Goal: Task Accomplishment & Management: Manage account settings

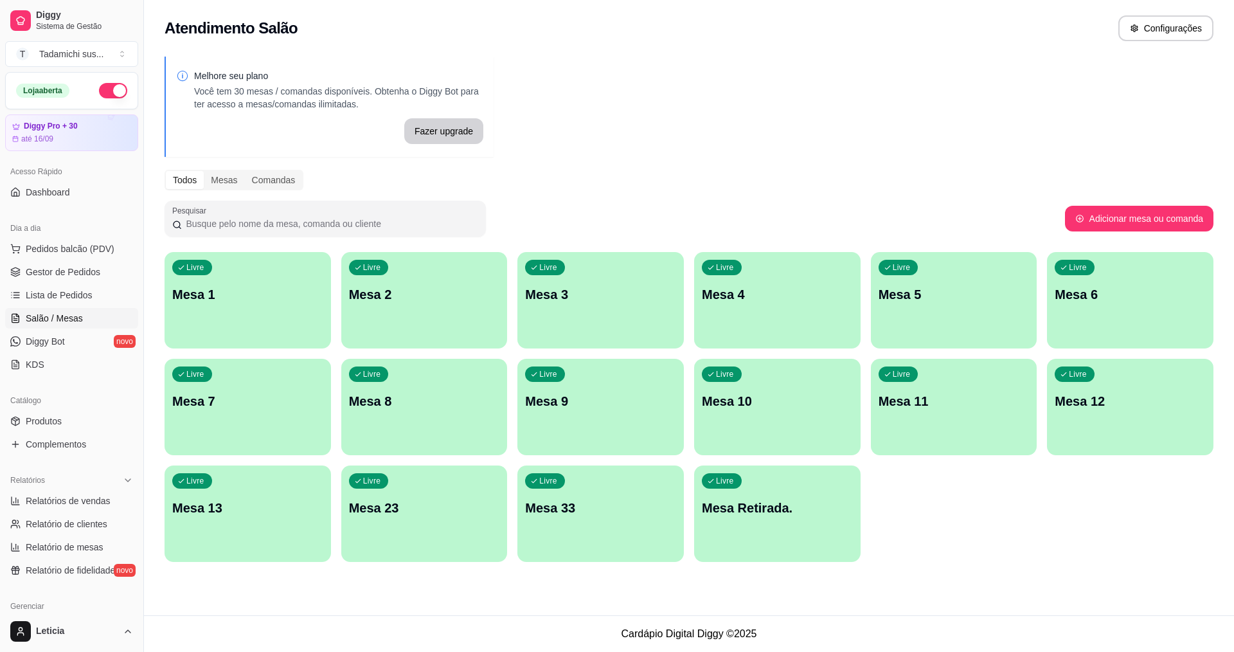
click at [732, 503] on p "Mesa Retirada." at bounding box center [777, 508] width 151 height 18
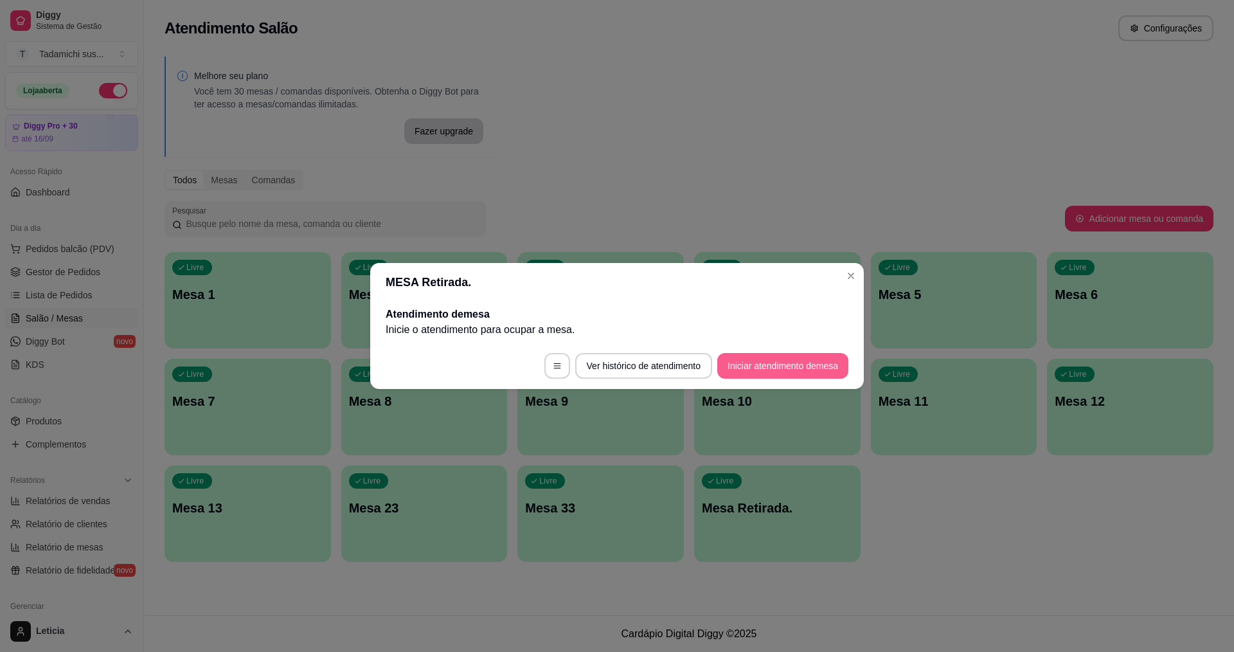
click at [757, 363] on button "Iniciar atendimento de mesa" at bounding box center [783, 366] width 131 height 26
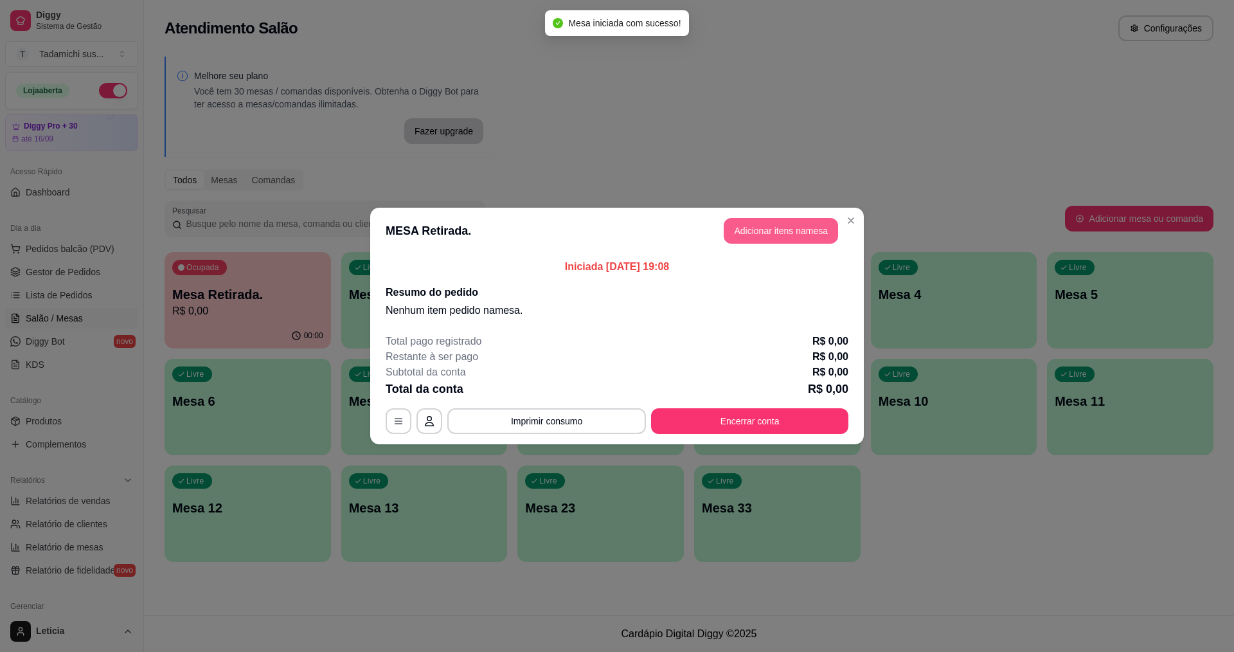
click at [770, 231] on button "Adicionar itens na mesa" at bounding box center [781, 231] width 114 height 26
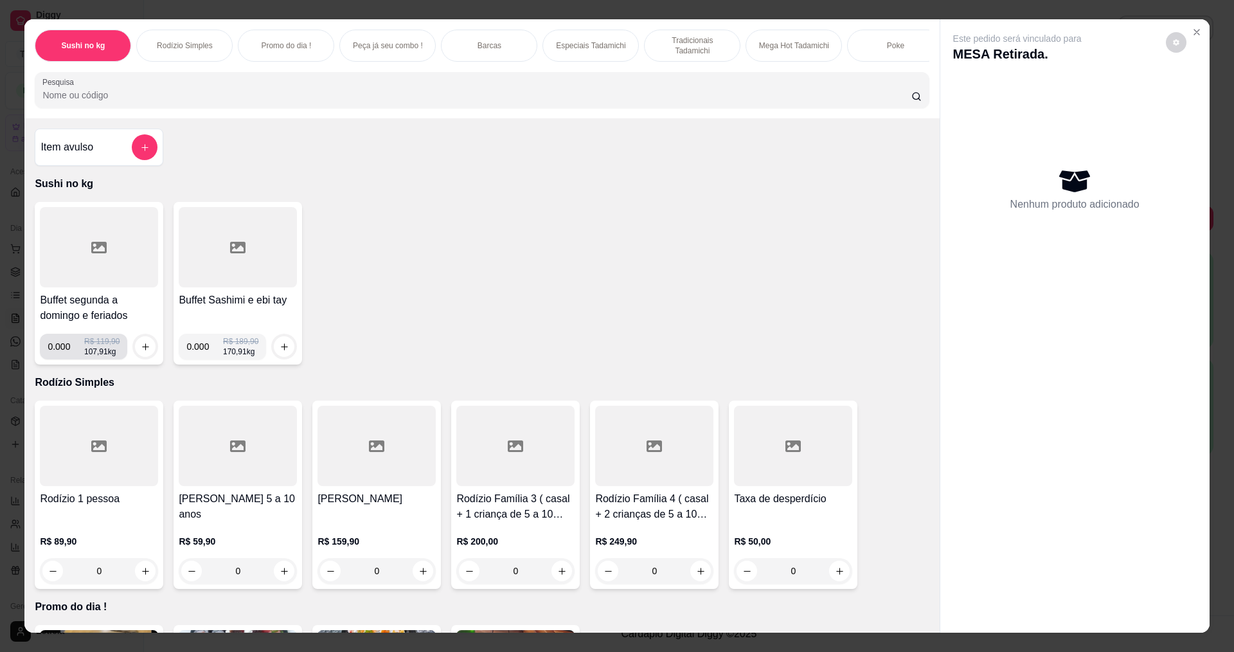
click at [64, 355] on input "0.000" at bounding box center [66, 347] width 37 height 26
type input "0.308"
click at [141, 352] on icon "increase-product-quantity" at bounding box center [146, 347] width 10 height 10
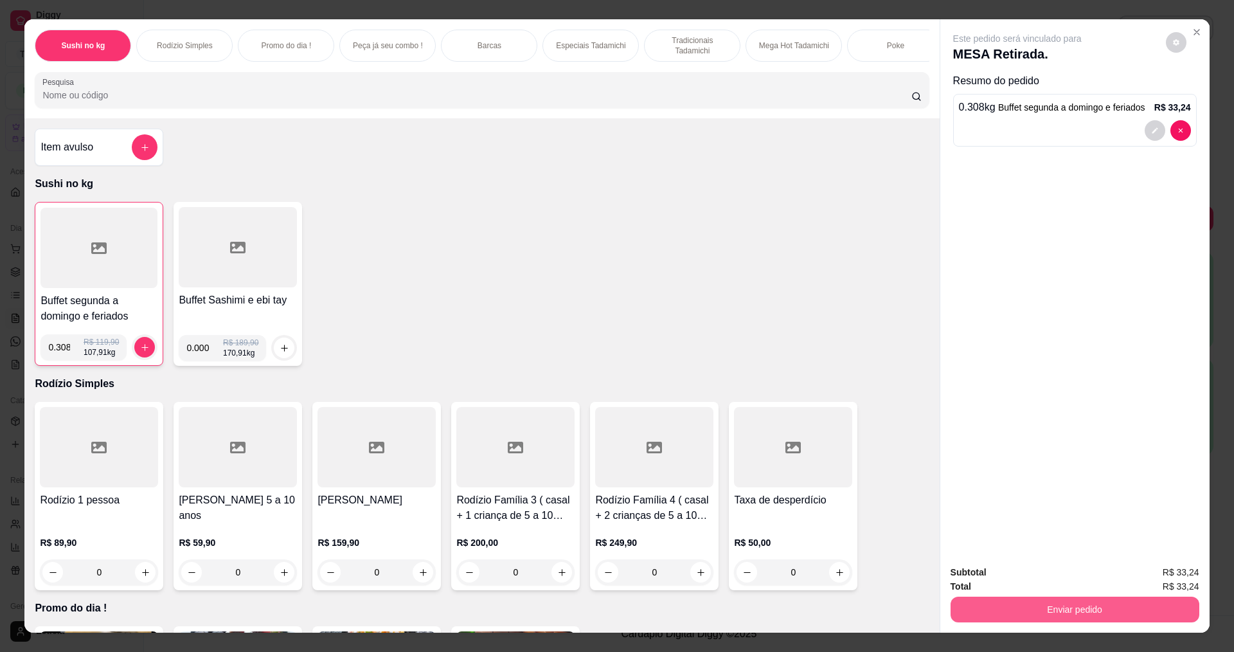
click at [1064, 618] on button "Enviar pedido" at bounding box center [1075, 610] width 249 height 26
click at [1052, 578] on button "Não registrar e enviar pedido" at bounding box center [1033, 577] width 130 height 24
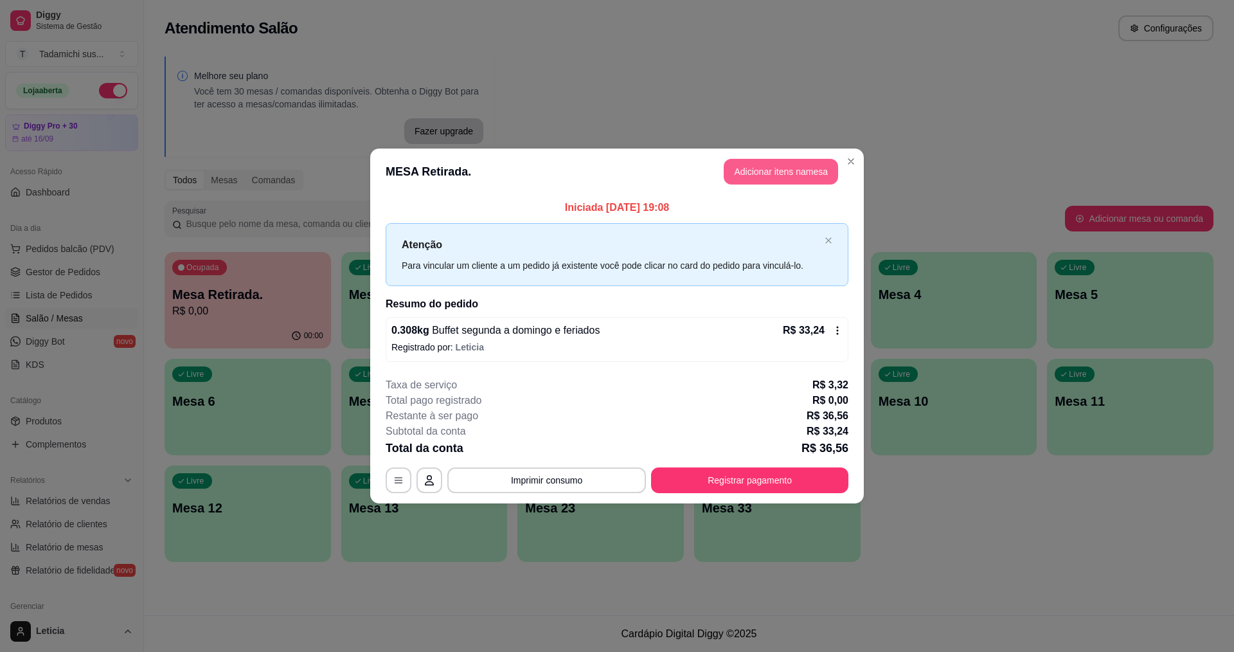
click at [736, 171] on button "Adicionar itens na mesa" at bounding box center [781, 172] width 114 height 26
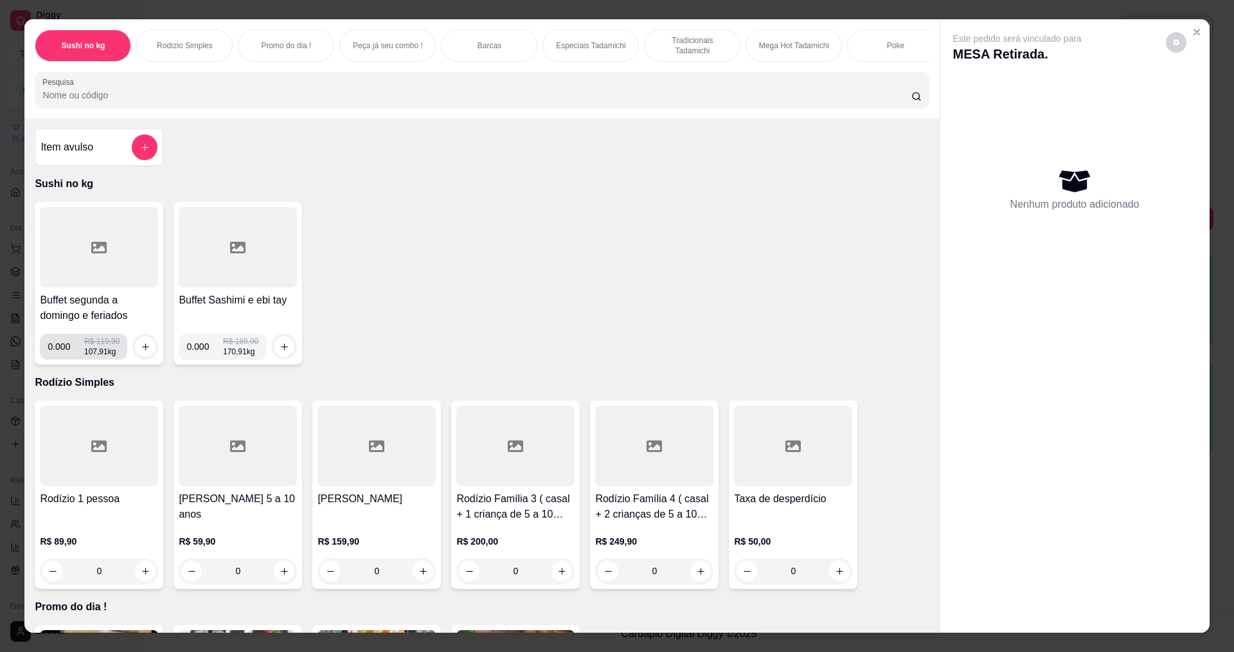
click at [64, 355] on input "0.000" at bounding box center [66, 347] width 37 height 26
type input "0.220"
click at [140, 348] on button "increase-product-quantity" at bounding box center [146, 347] width 20 height 20
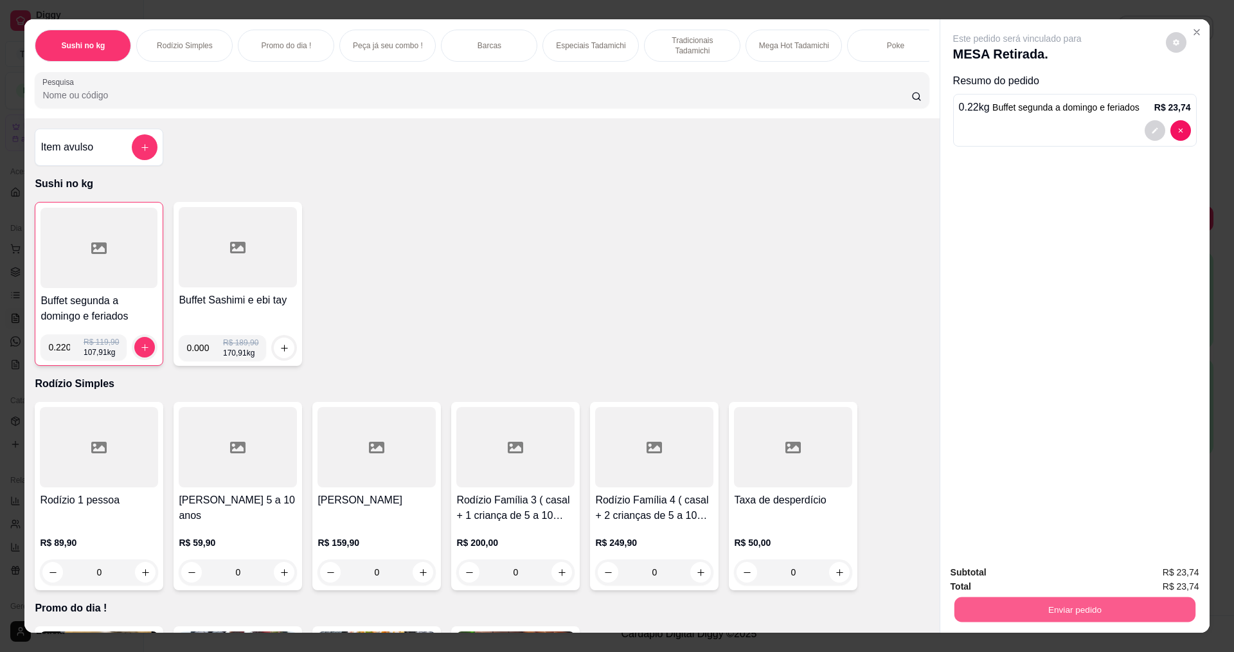
click at [1099, 609] on button "Enviar pedido" at bounding box center [1074, 609] width 241 height 25
click at [1028, 579] on button "Não registrar e enviar pedido" at bounding box center [1033, 578] width 130 height 24
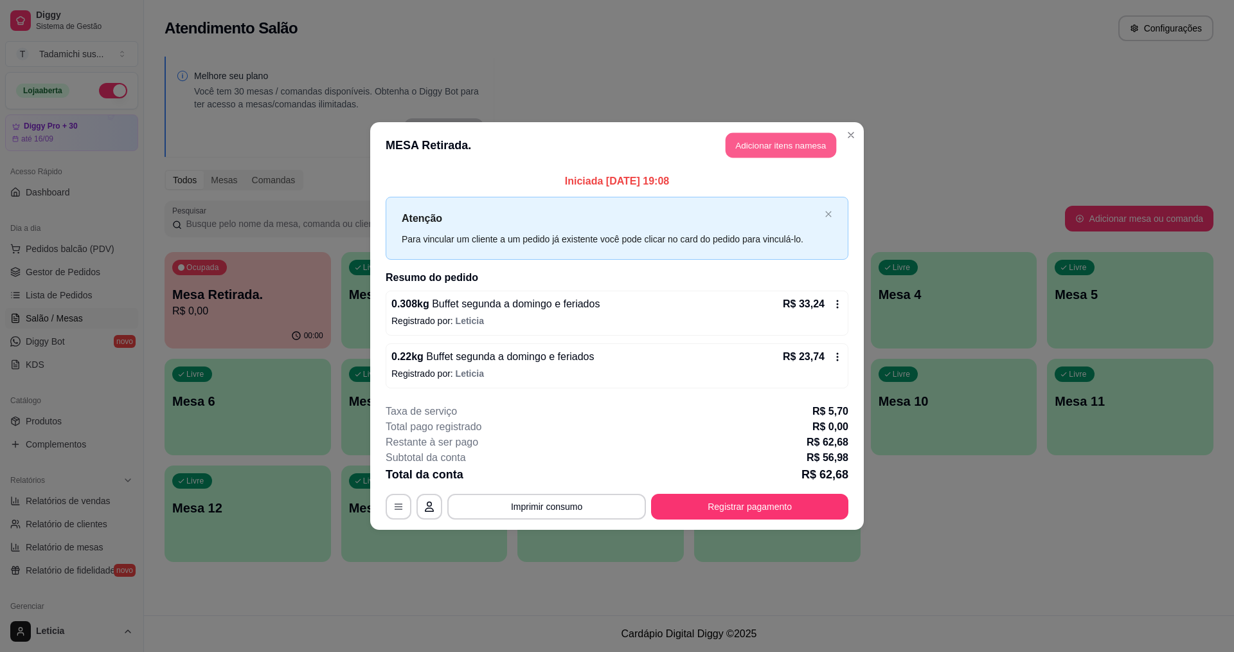
click at [756, 143] on button "Adicionar itens na mesa" at bounding box center [781, 145] width 111 height 25
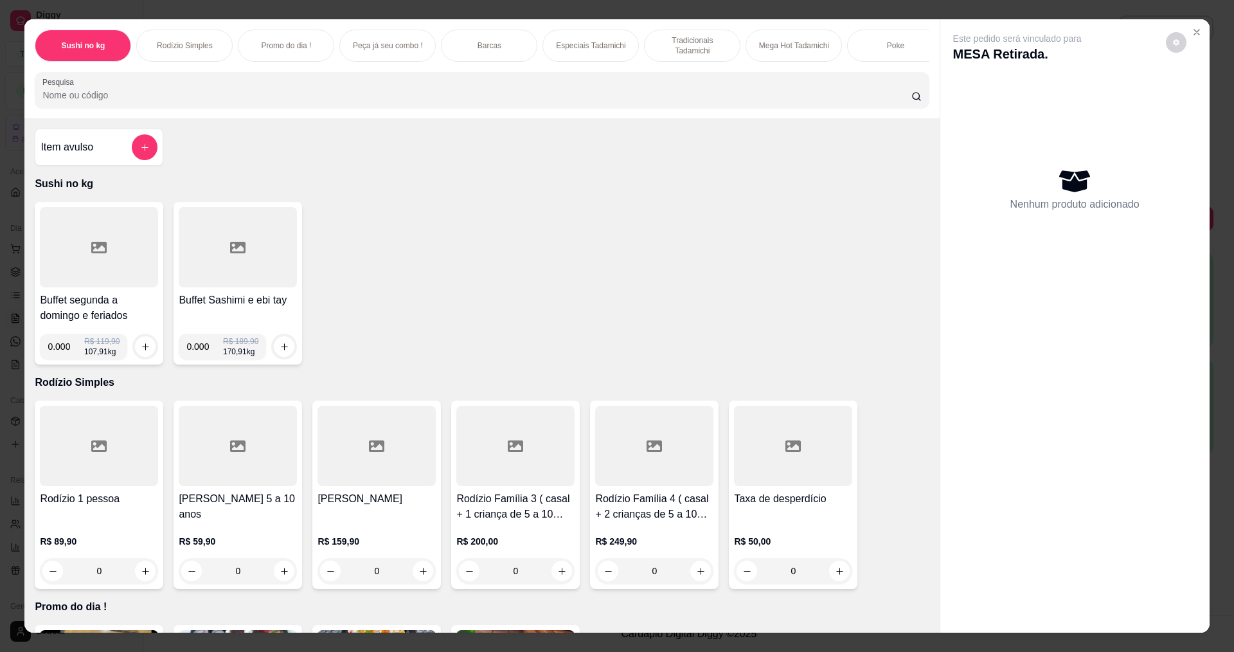
click at [68, 355] on input "0.000" at bounding box center [66, 347] width 37 height 26
type input "0.152"
click at [143, 351] on icon "increase-product-quantity" at bounding box center [146, 347] width 10 height 10
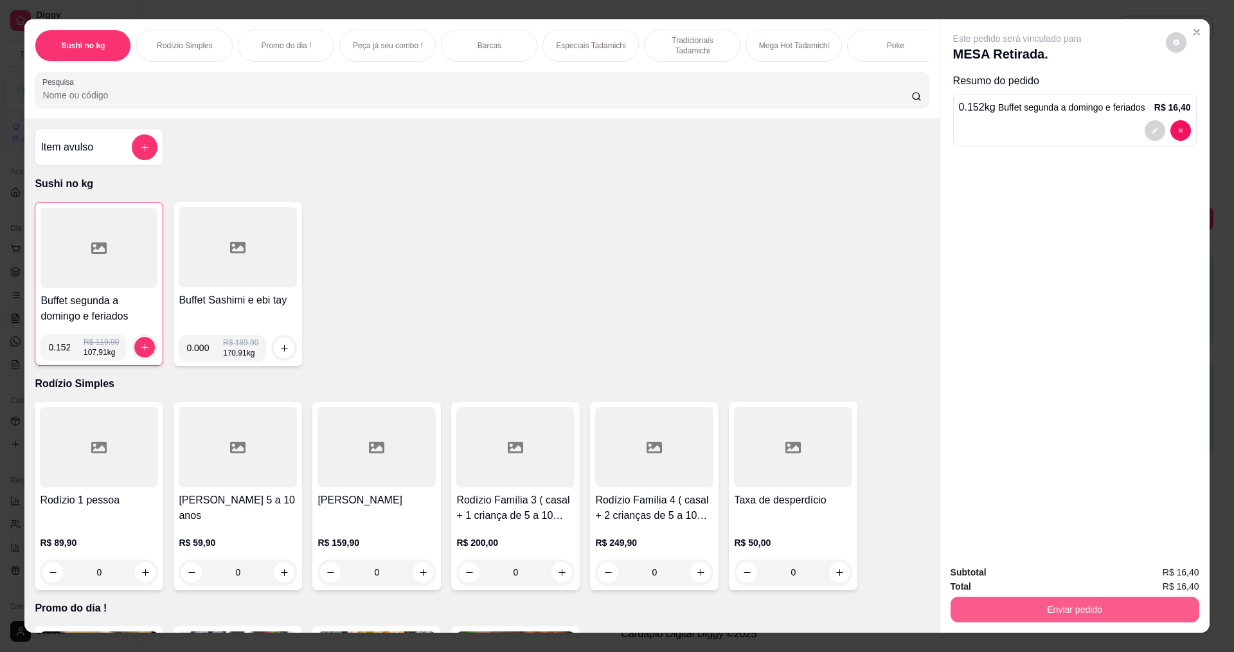
click at [1113, 613] on button "Enviar pedido" at bounding box center [1075, 610] width 249 height 26
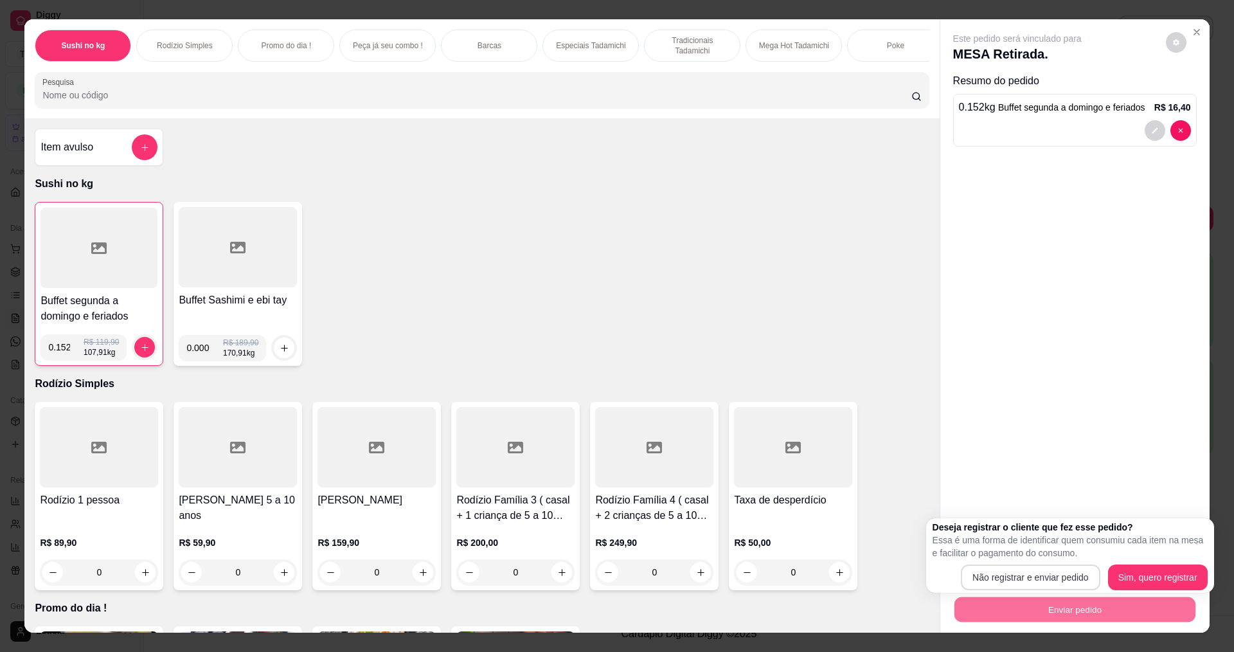
click at [1061, 574] on button "Não registrar e enviar pedido" at bounding box center [1031, 577] width 140 height 26
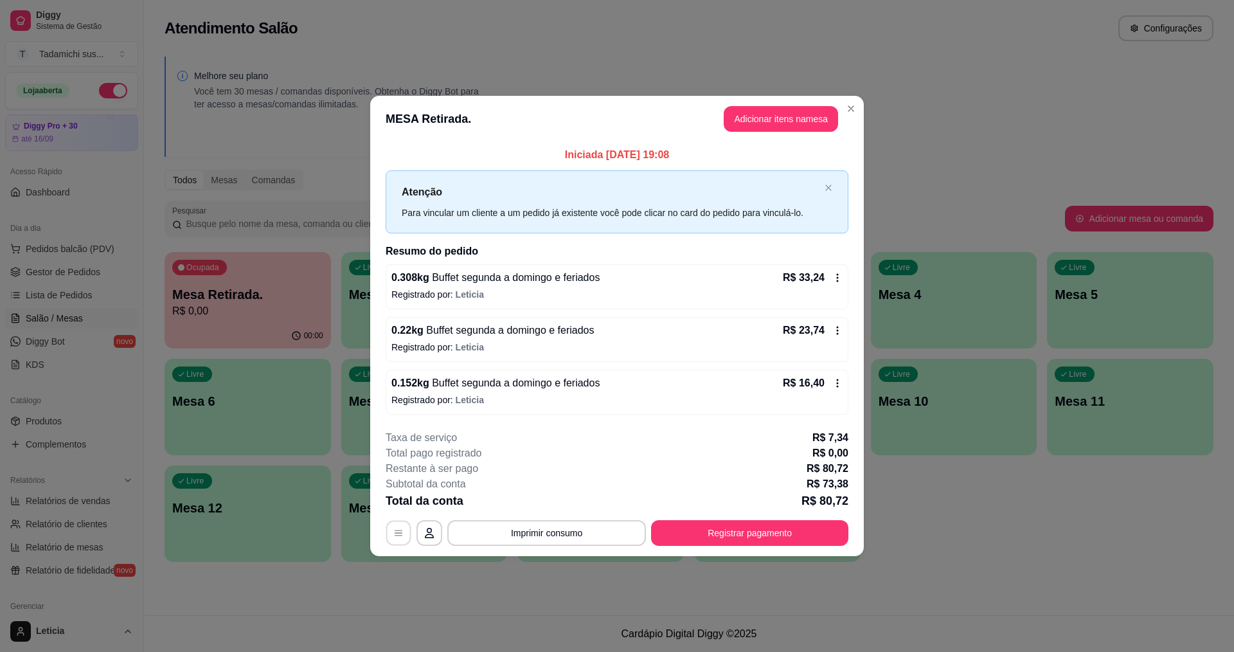
click at [392, 530] on button "button" at bounding box center [398, 532] width 25 height 25
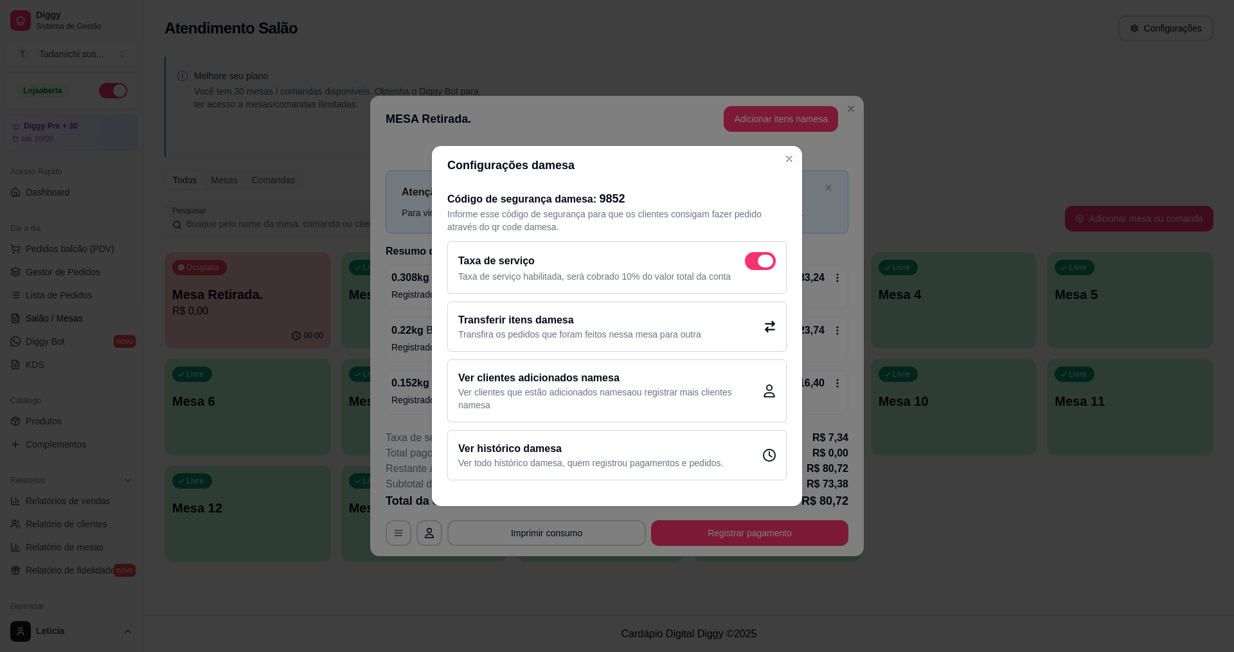
click at [769, 257] on span at bounding box center [765, 261] width 15 height 13
click at [753, 264] on input "checkbox" at bounding box center [749, 268] width 8 height 8
checkbox input "false"
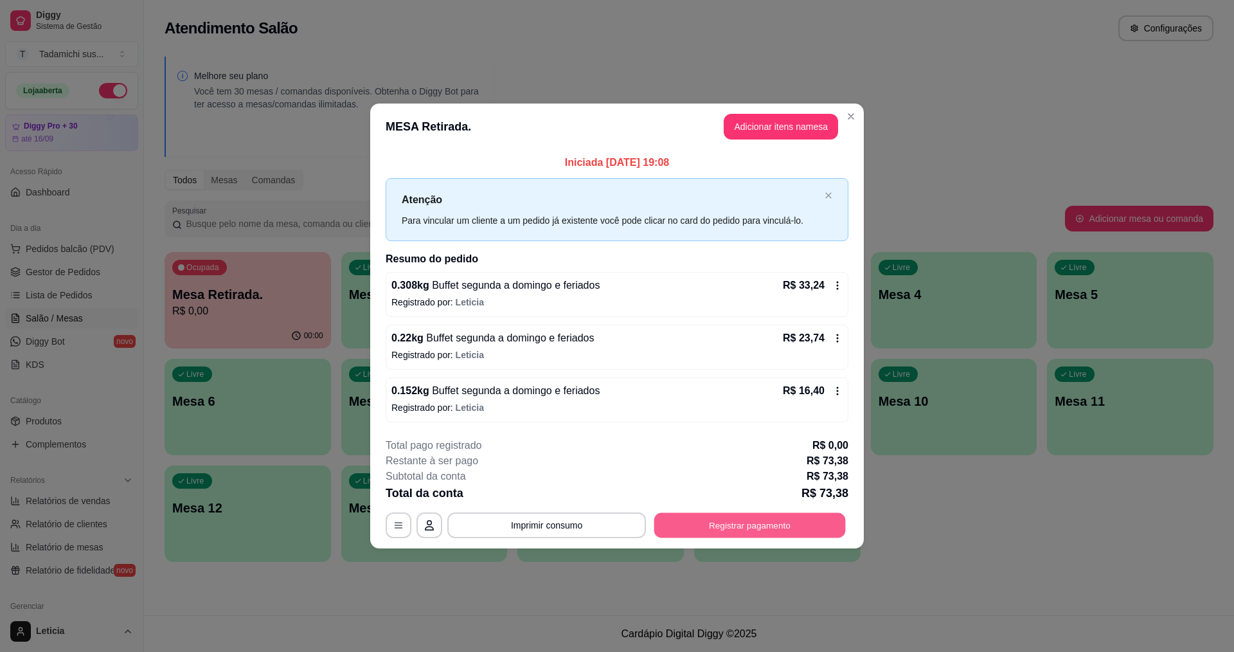
click at [759, 522] on button "Registrar pagamento" at bounding box center [751, 524] width 192 height 25
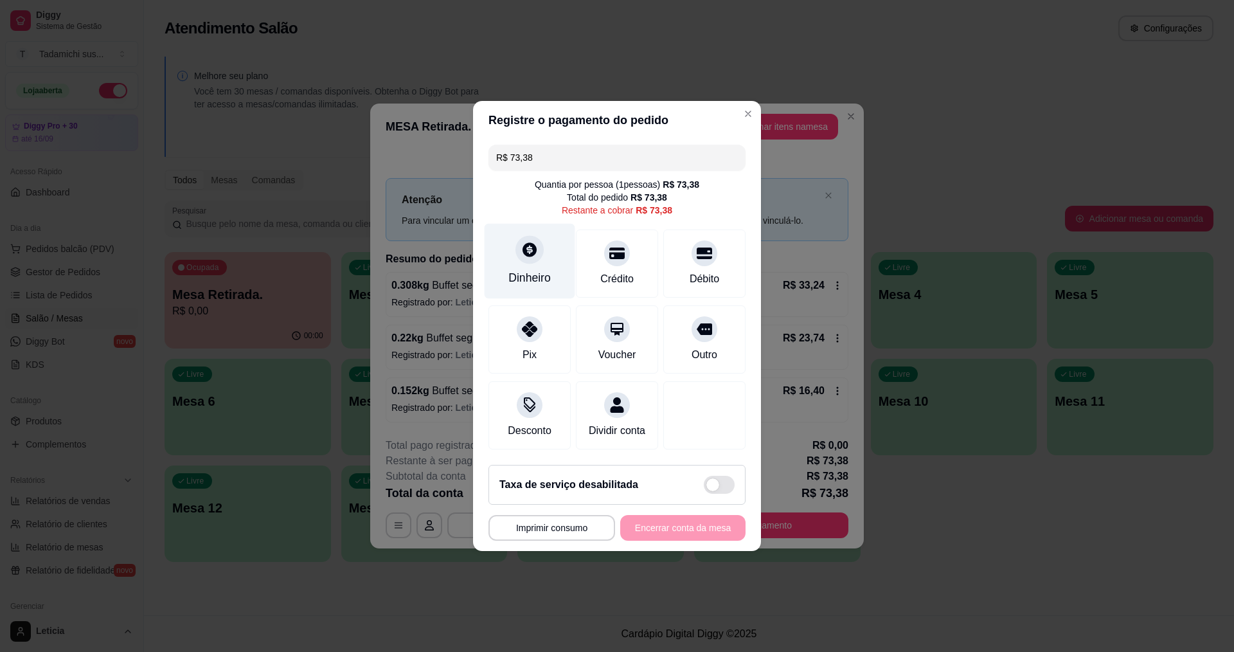
click at [527, 248] on icon at bounding box center [530, 249] width 14 height 14
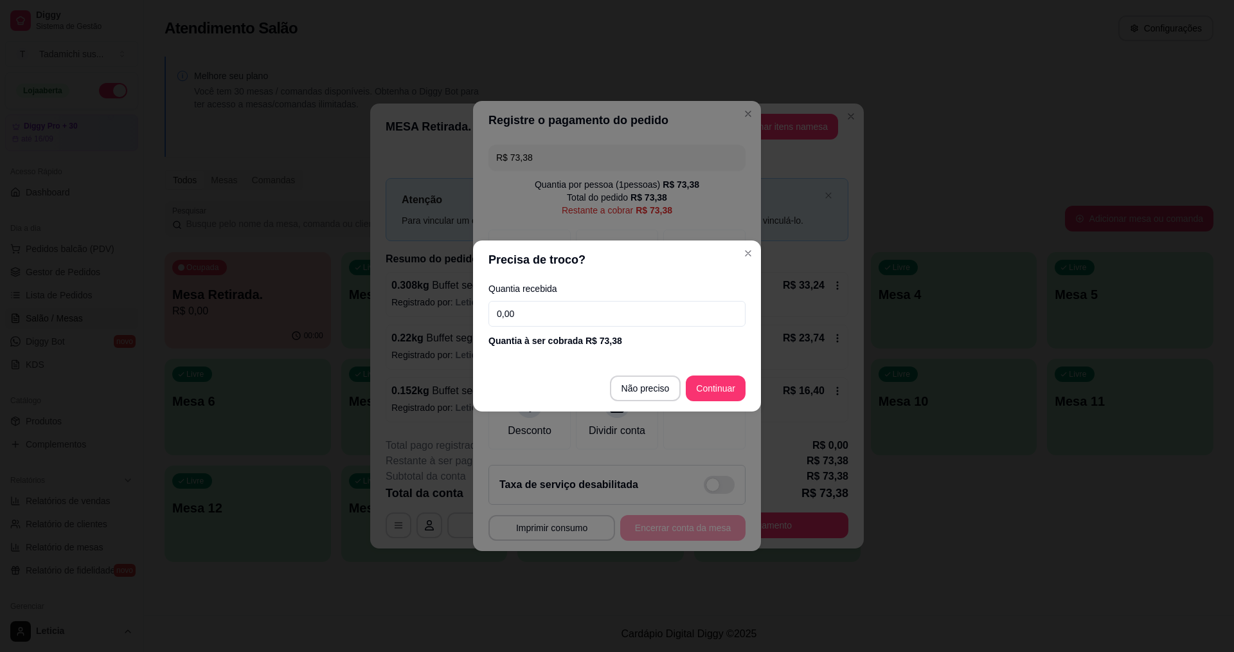
click at [595, 312] on input "0,00" at bounding box center [617, 314] width 257 height 26
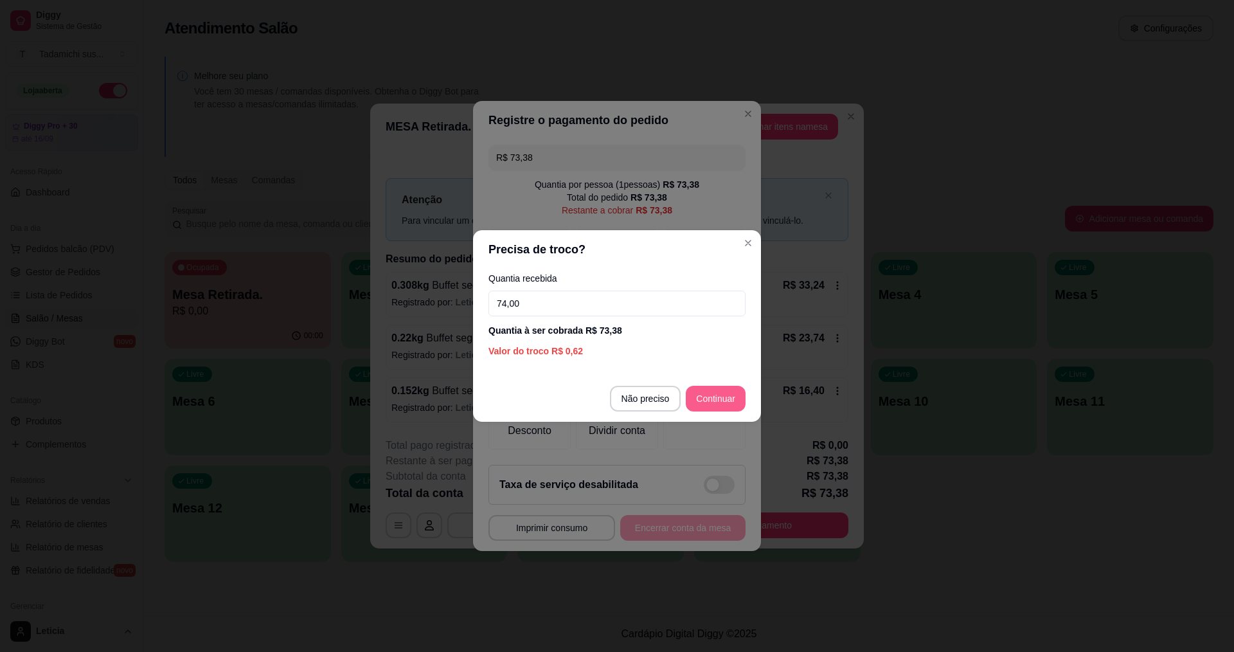
type input "74,00"
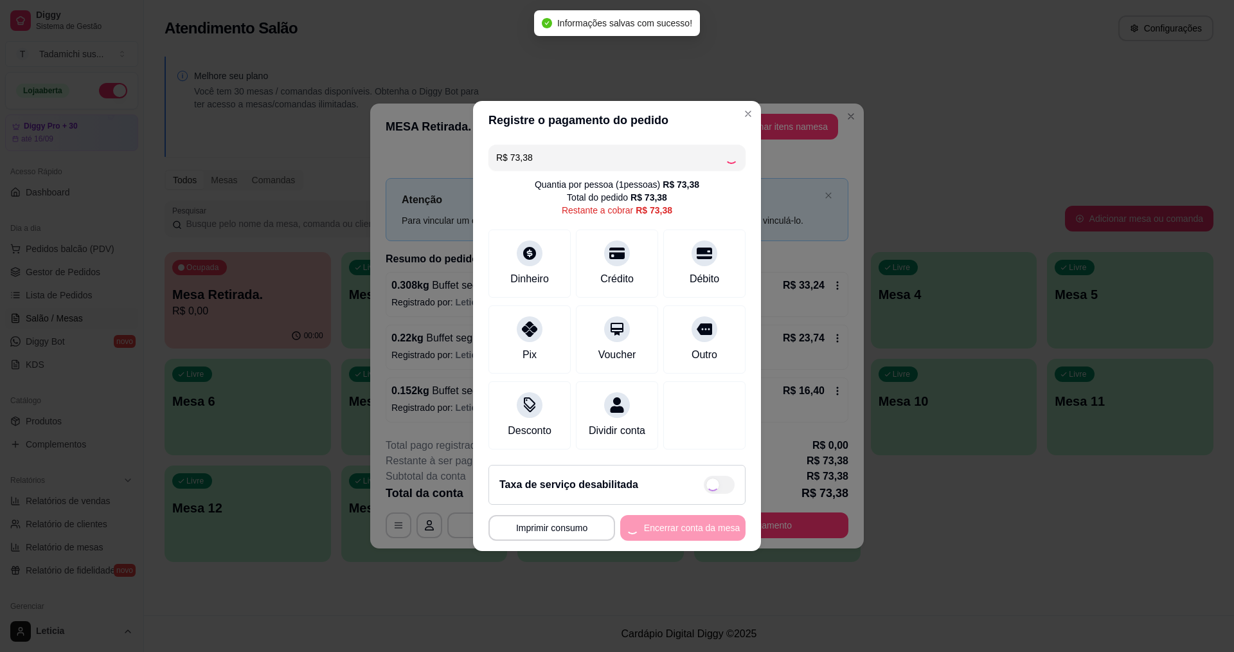
type input "R$ 0,00"
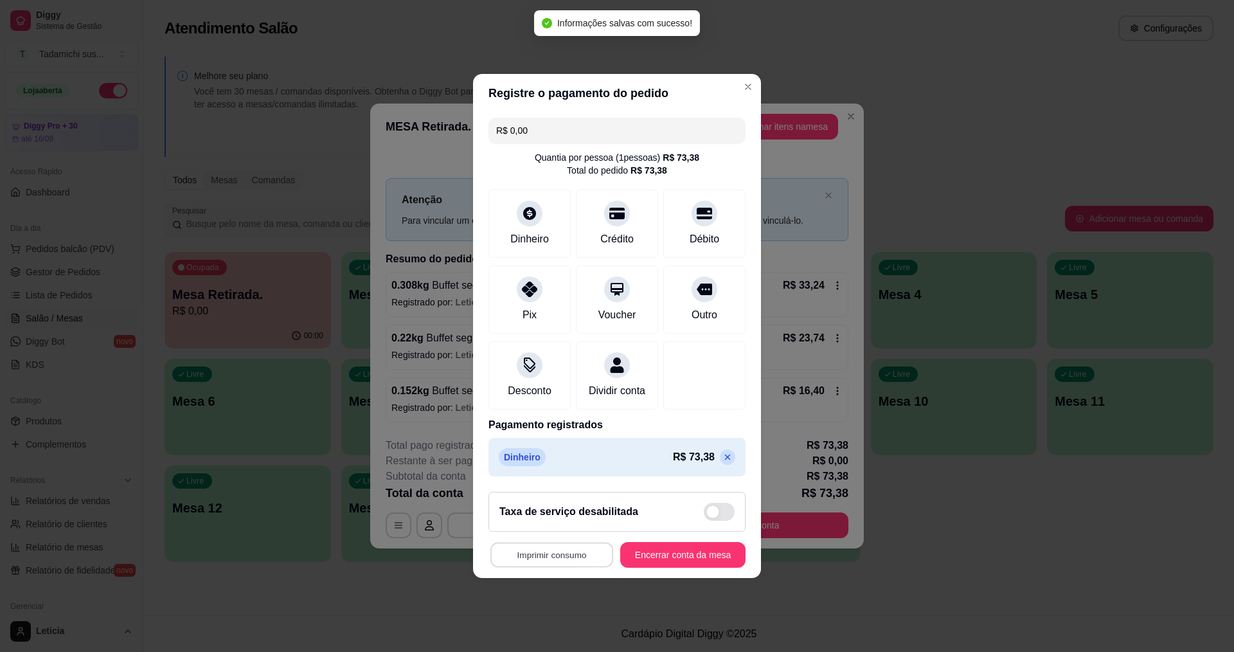
click at [570, 566] on button "Imprimir consumo" at bounding box center [552, 555] width 123 height 25
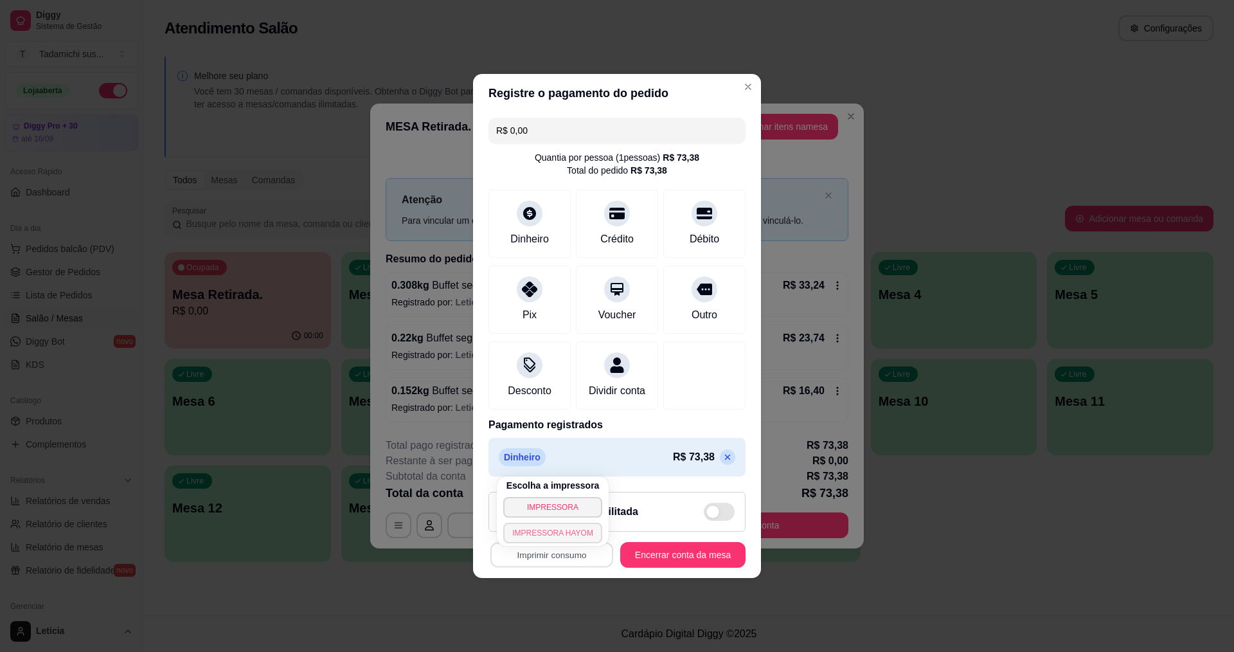
click at [579, 528] on button "IMPRESSORA HAYOM" at bounding box center [552, 533] width 99 height 21
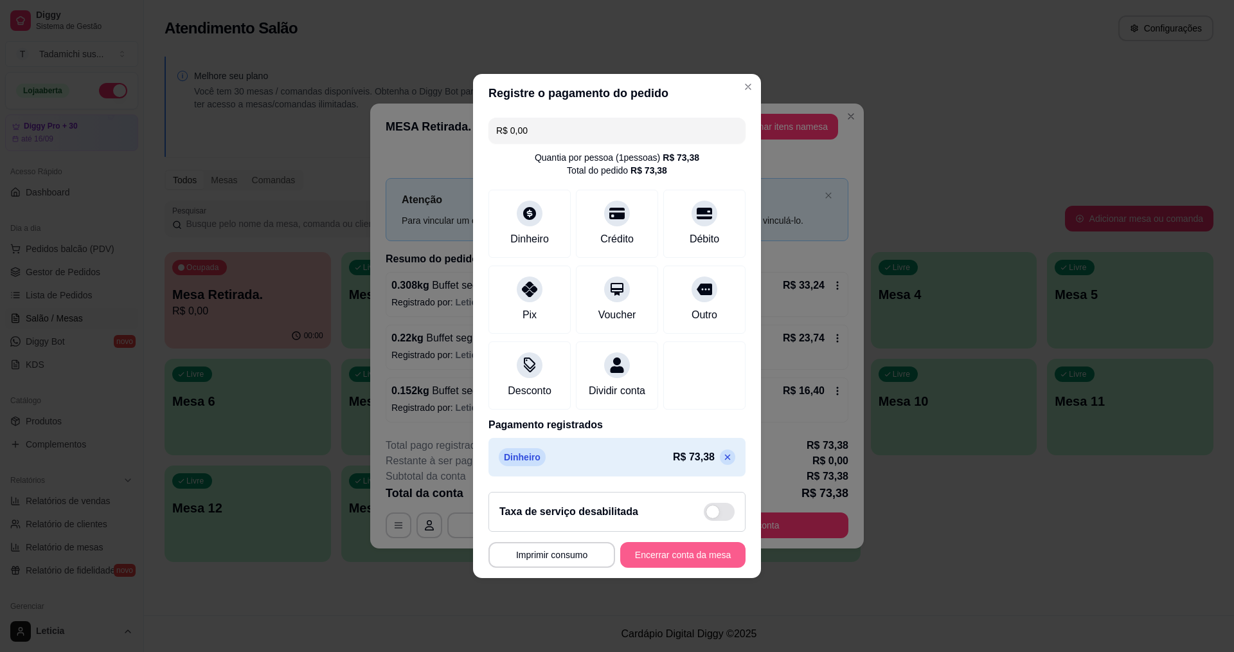
click at [689, 564] on button "Encerrar conta da mesa" at bounding box center [682, 555] width 125 height 26
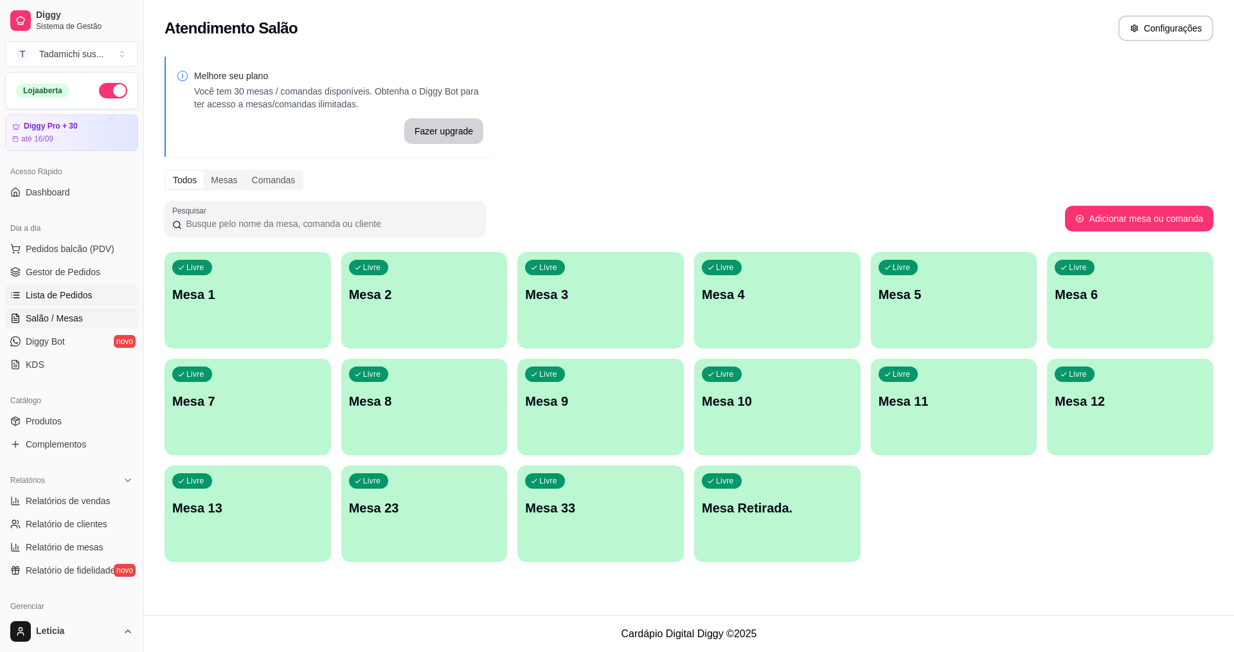
click at [71, 293] on span "Lista de Pedidos" at bounding box center [59, 295] width 67 height 13
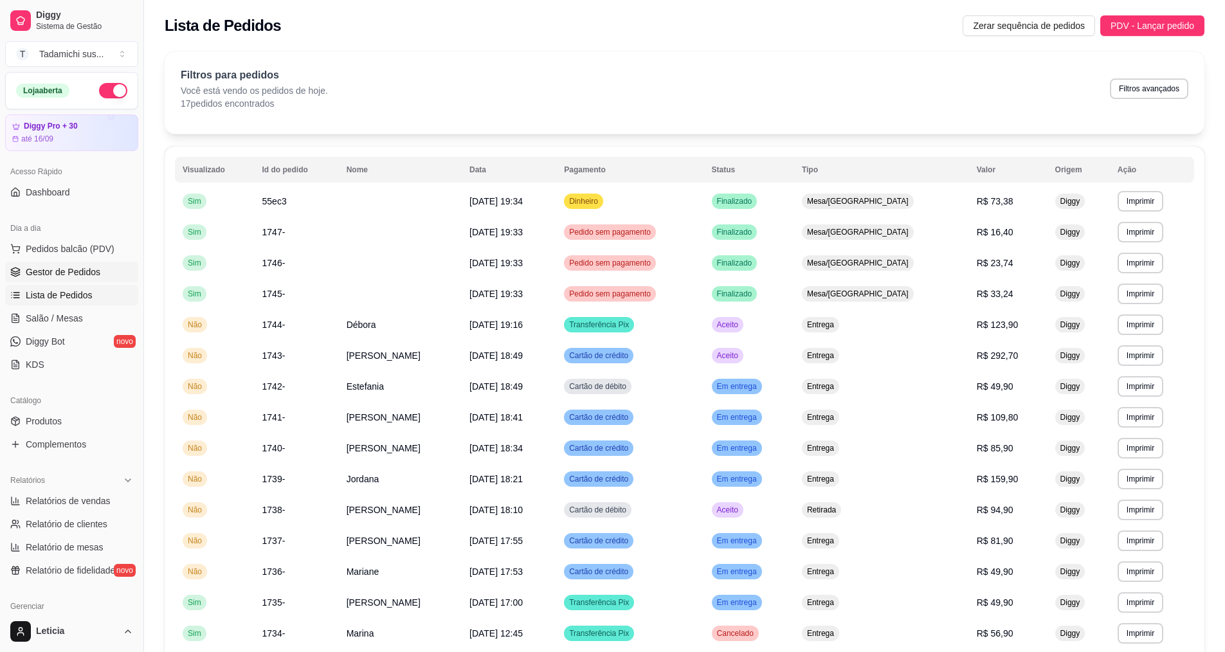
click at [87, 269] on span "Gestor de Pedidos" at bounding box center [63, 272] width 75 height 13
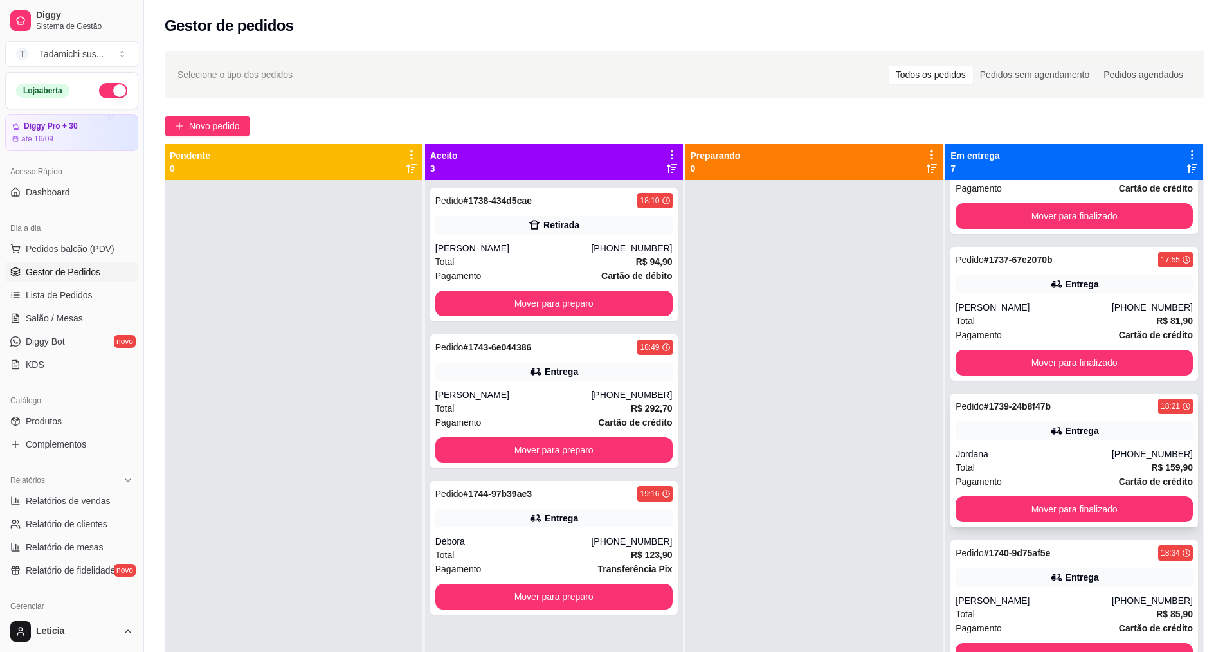
scroll to position [257, 0]
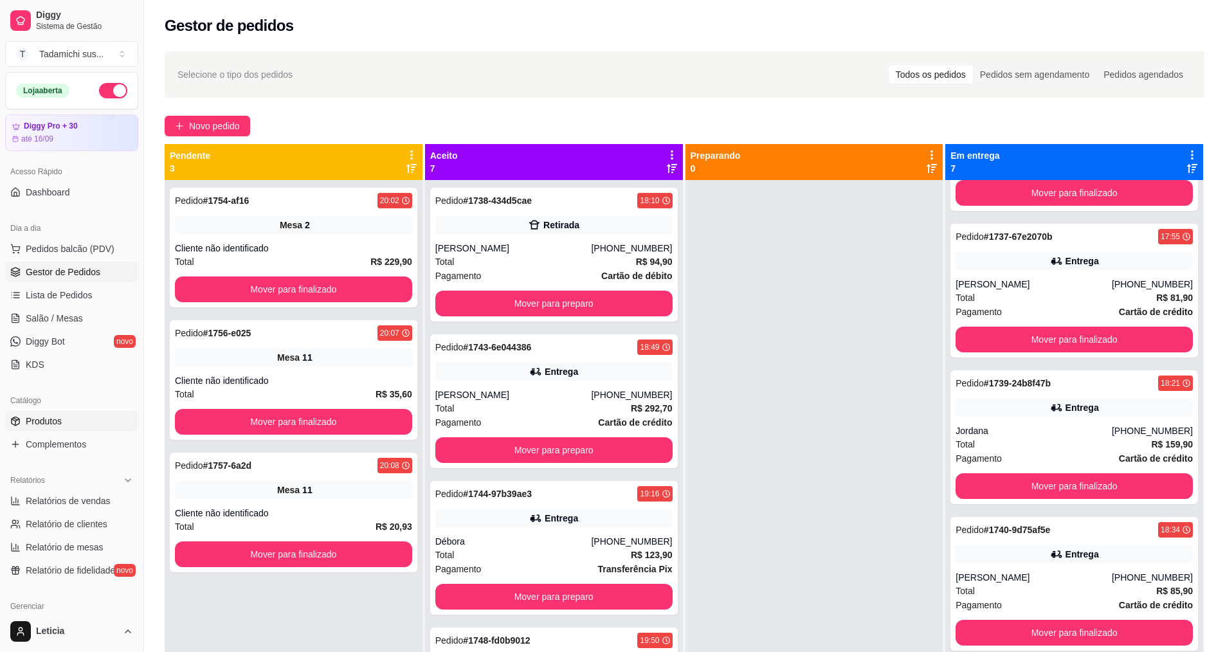
click at [51, 420] on span "Produtos" at bounding box center [44, 421] width 36 height 13
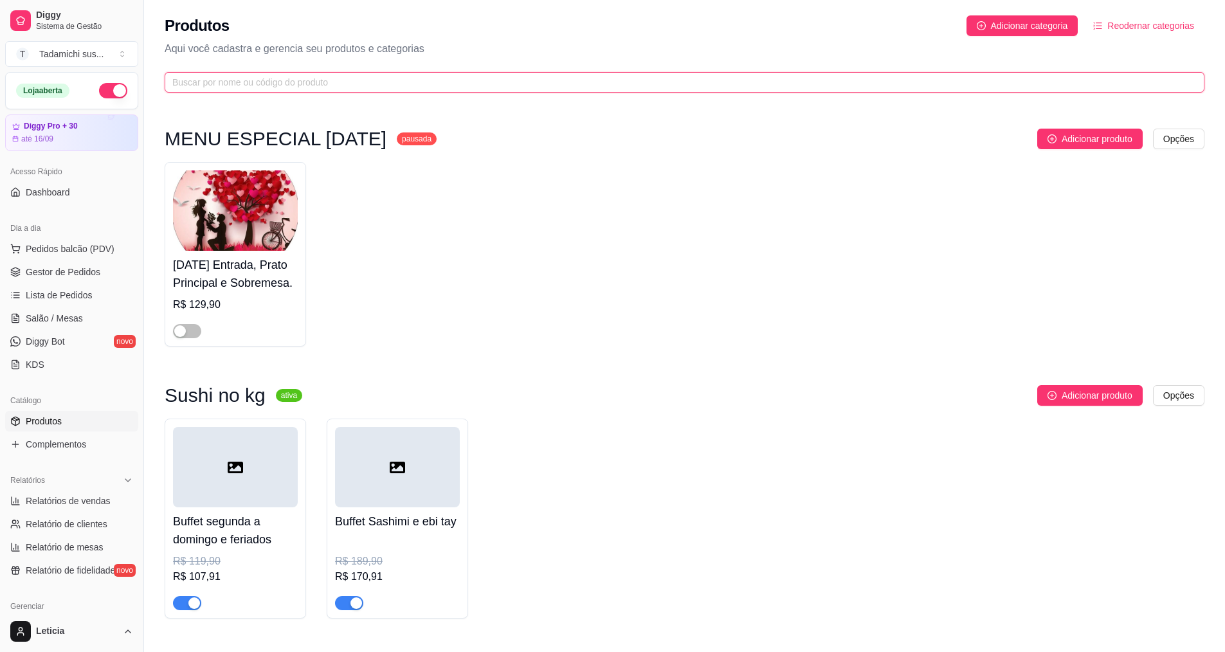
click at [239, 84] on input "text" at bounding box center [679, 82] width 1014 height 14
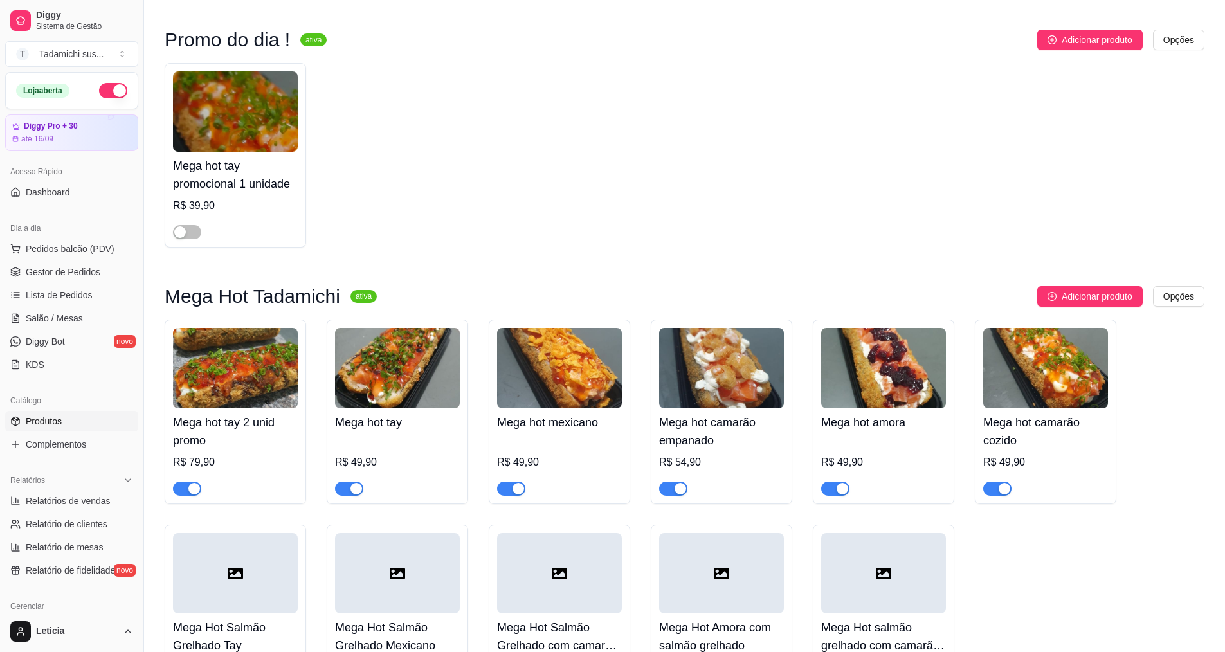
scroll to position [95, 0]
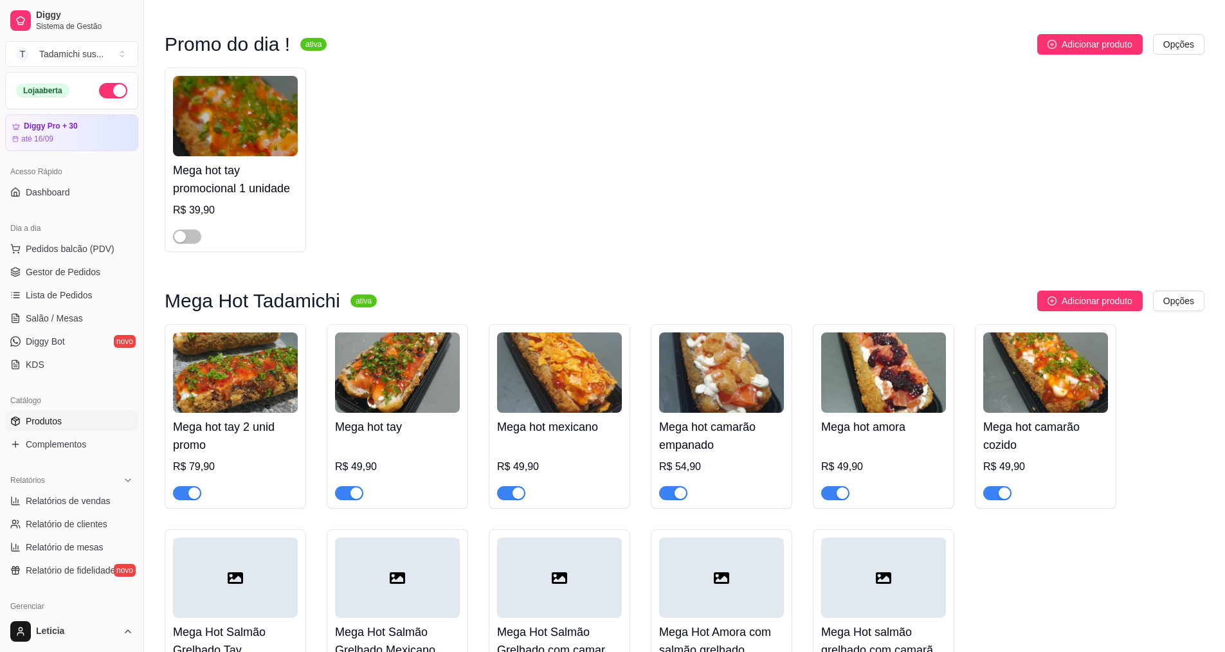
type input "meg"
click at [51, 315] on span "Salão / Mesas" at bounding box center [54, 318] width 57 height 13
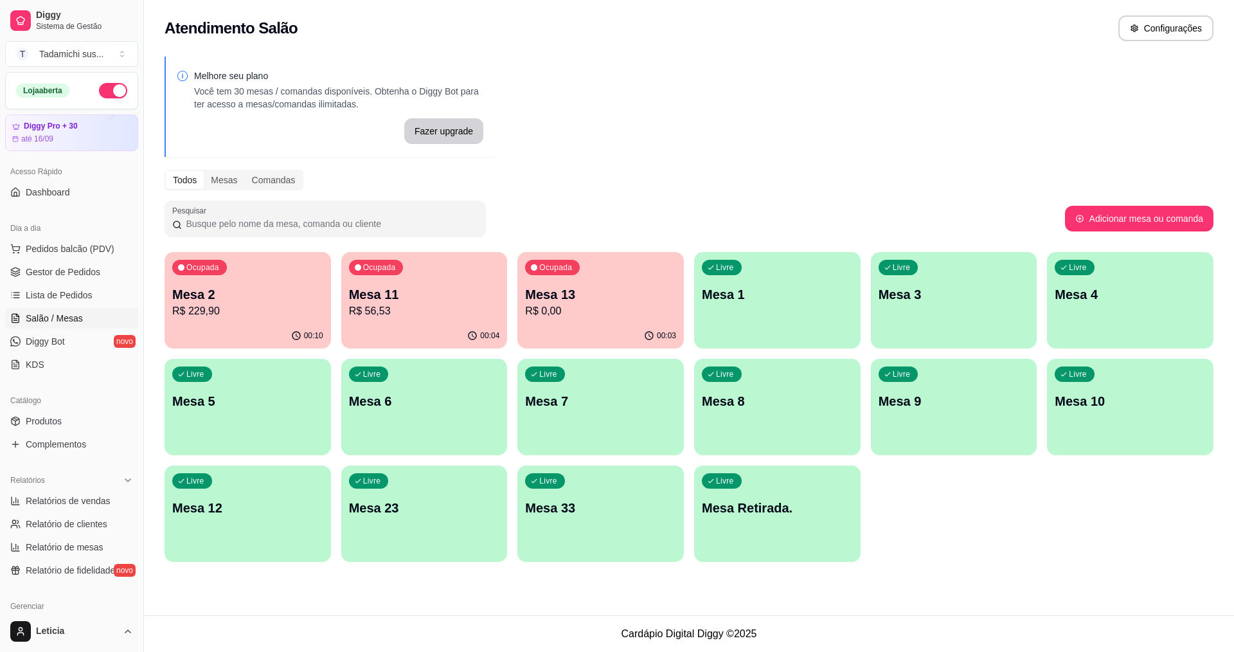
click at [371, 422] on div "Livre Mesa 6" at bounding box center [424, 399] width 167 height 81
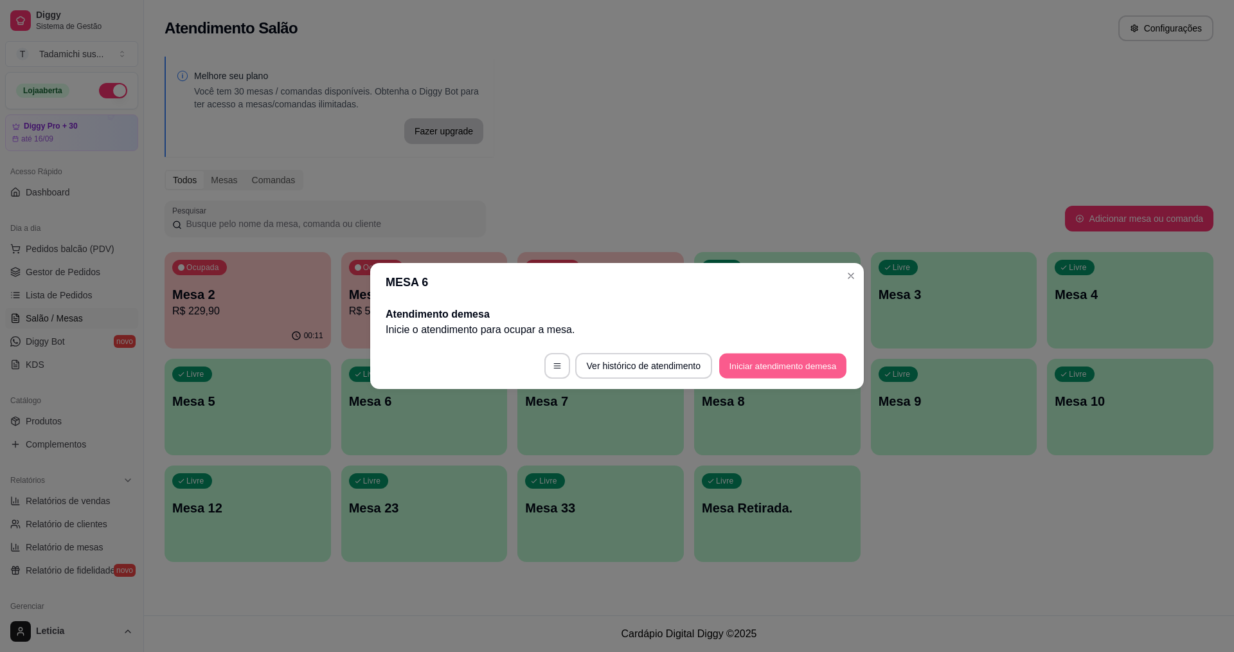
click at [725, 363] on button "Iniciar atendimento de mesa" at bounding box center [782, 366] width 127 height 25
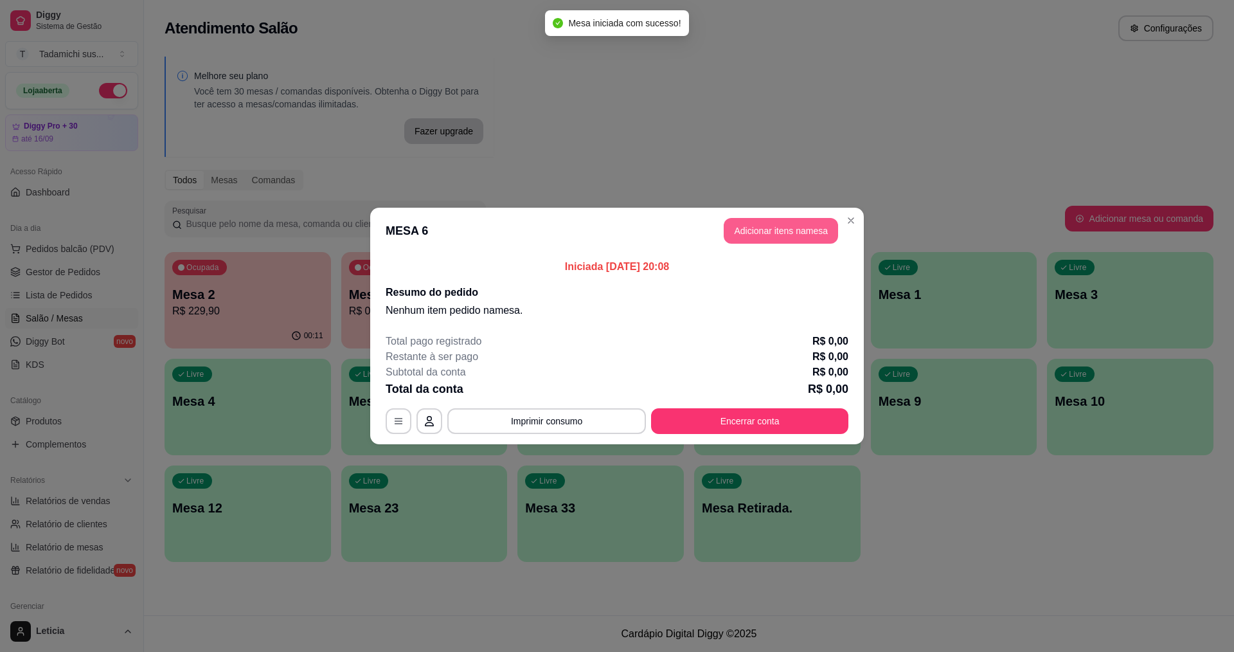
click at [755, 230] on button "Adicionar itens na mesa" at bounding box center [781, 231] width 114 height 26
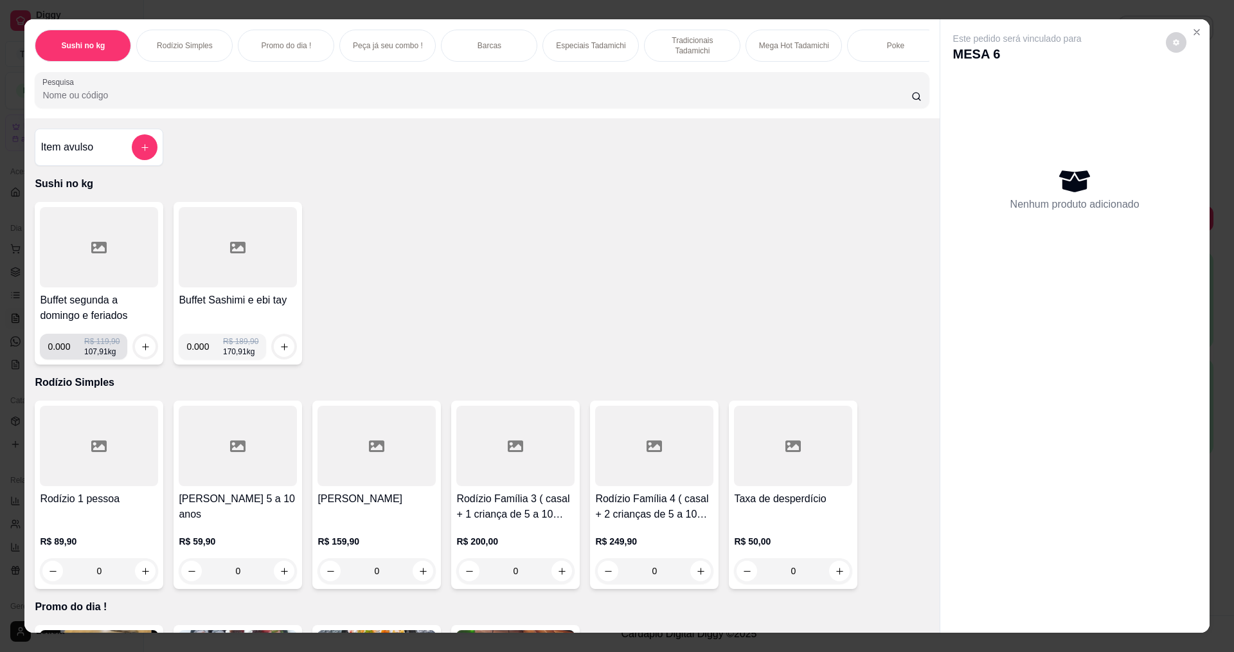
click at [65, 354] on input "0.000" at bounding box center [66, 347] width 37 height 26
type input "4.120"
click at [145, 352] on icon "increase-product-quantity" at bounding box center [146, 347] width 10 height 10
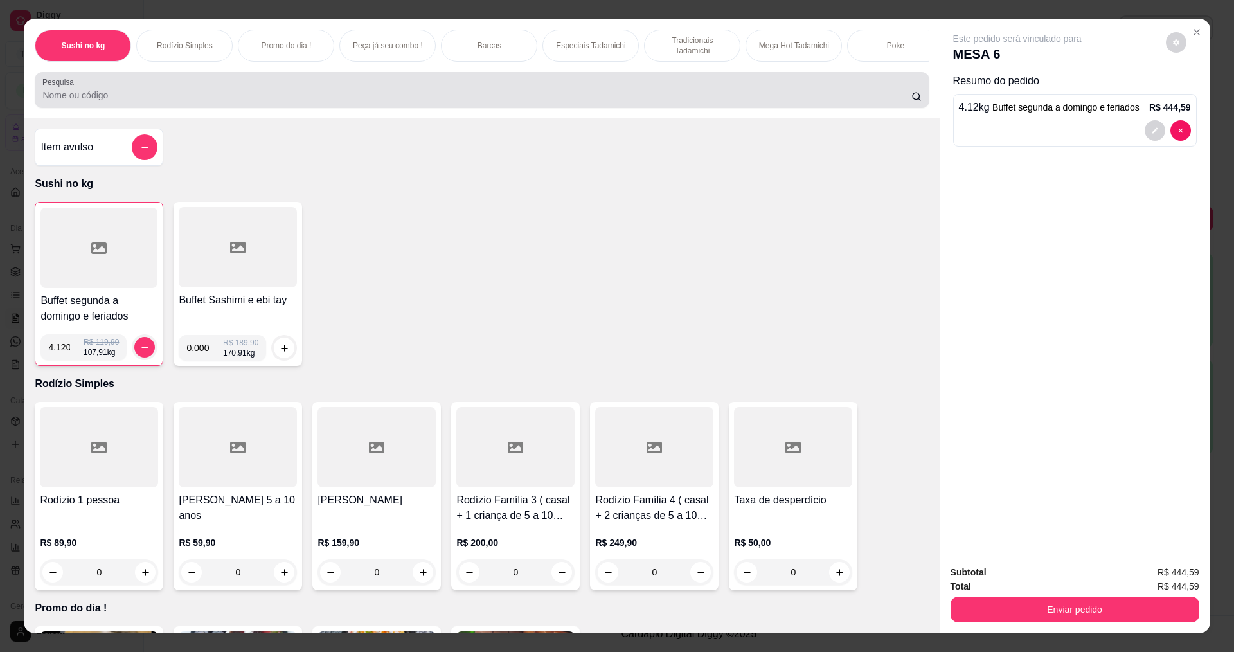
click at [198, 95] on div at bounding box center [481, 90] width 879 height 26
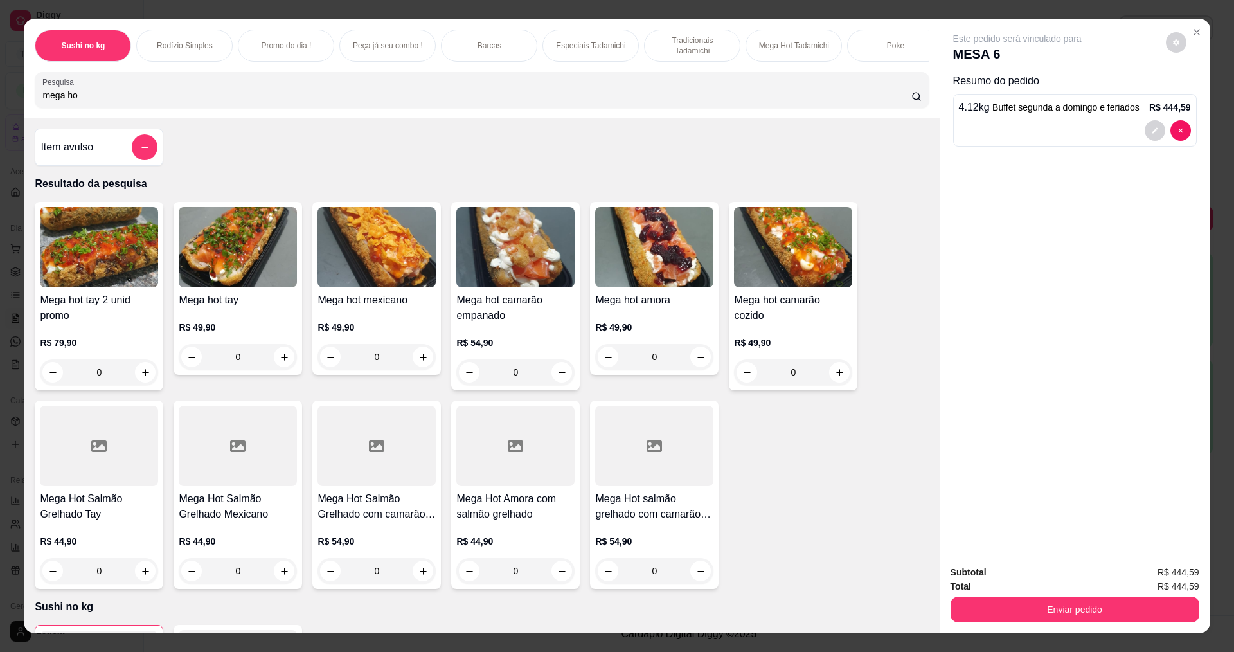
type input "mega ho"
click at [138, 379] on div "0" at bounding box center [99, 372] width 118 height 26
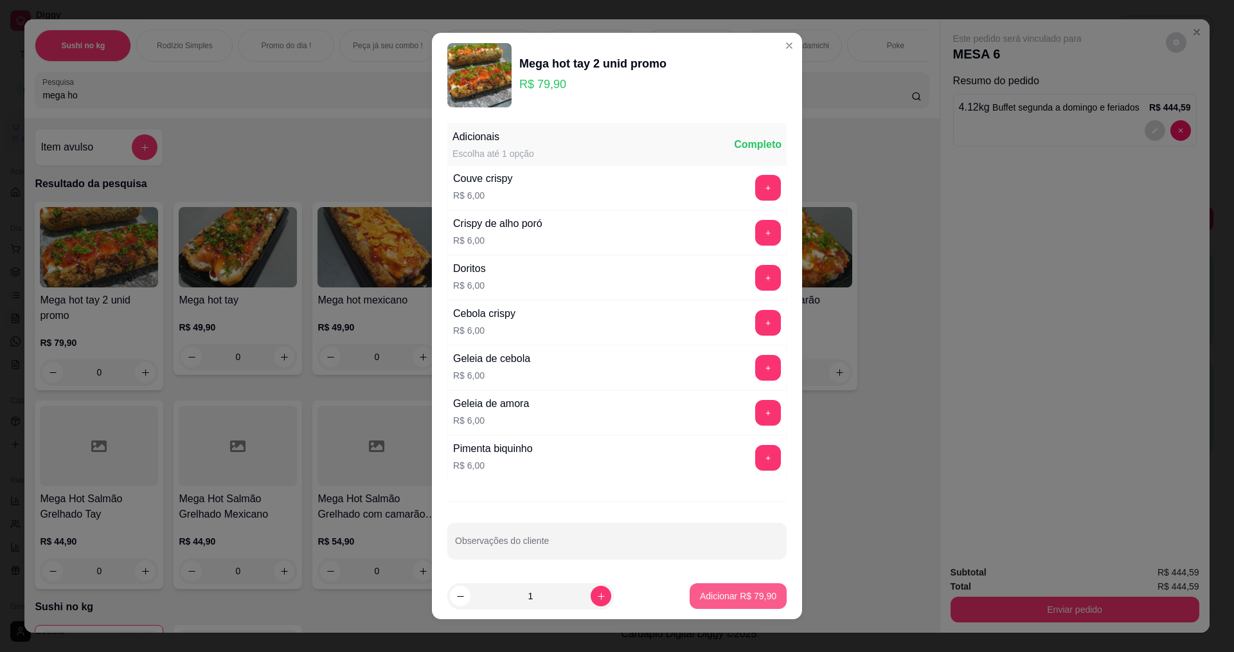
click at [705, 596] on p "Adicionar R$ 79,90" at bounding box center [738, 596] width 77 height 13
type input "1"
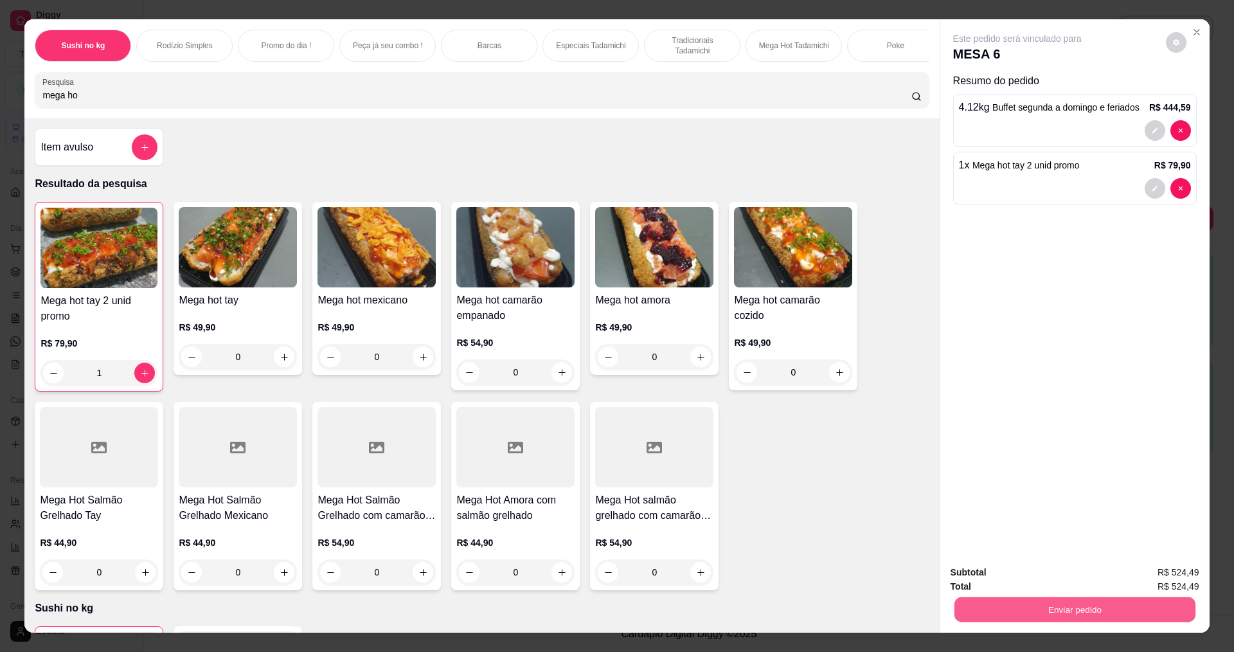
click at [964, 615] on button "Enviar pedido" at bounding box center [1074, 609] width 241 height 25
click at [986, 570] on button "Não registrar e enviar pedido" at bounding box center [1033, 577] width 130 height 24
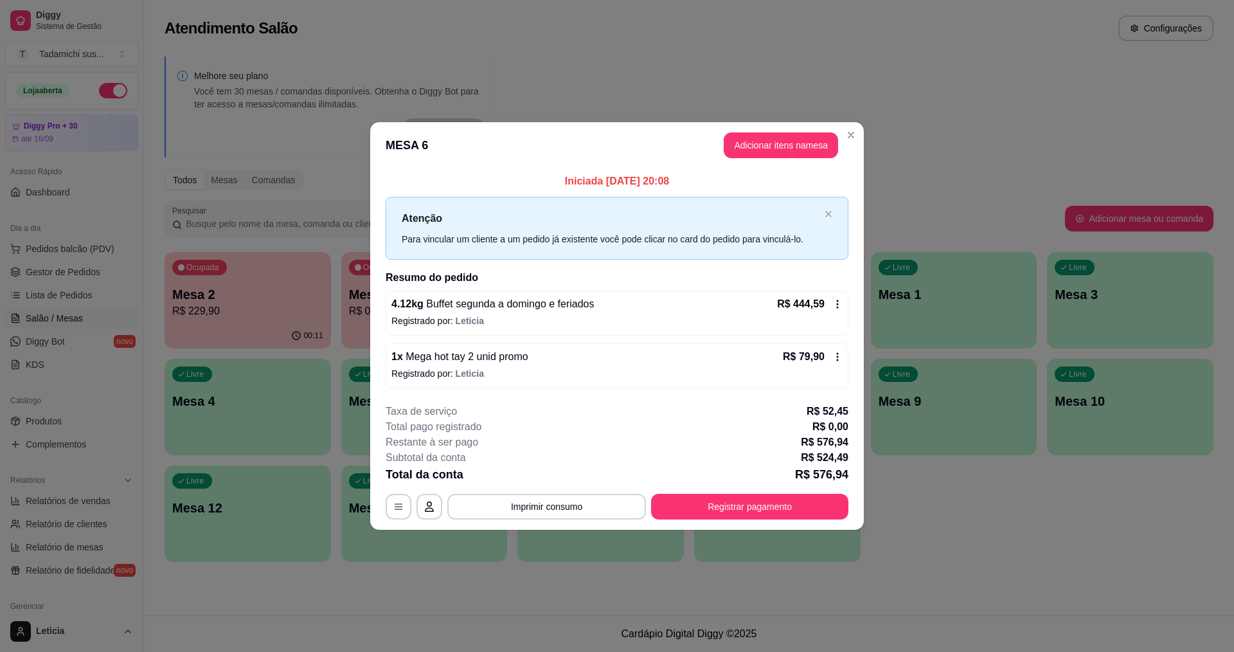
click at [835, 300] on icon at bounding box center [838, 304] width 10 height 10
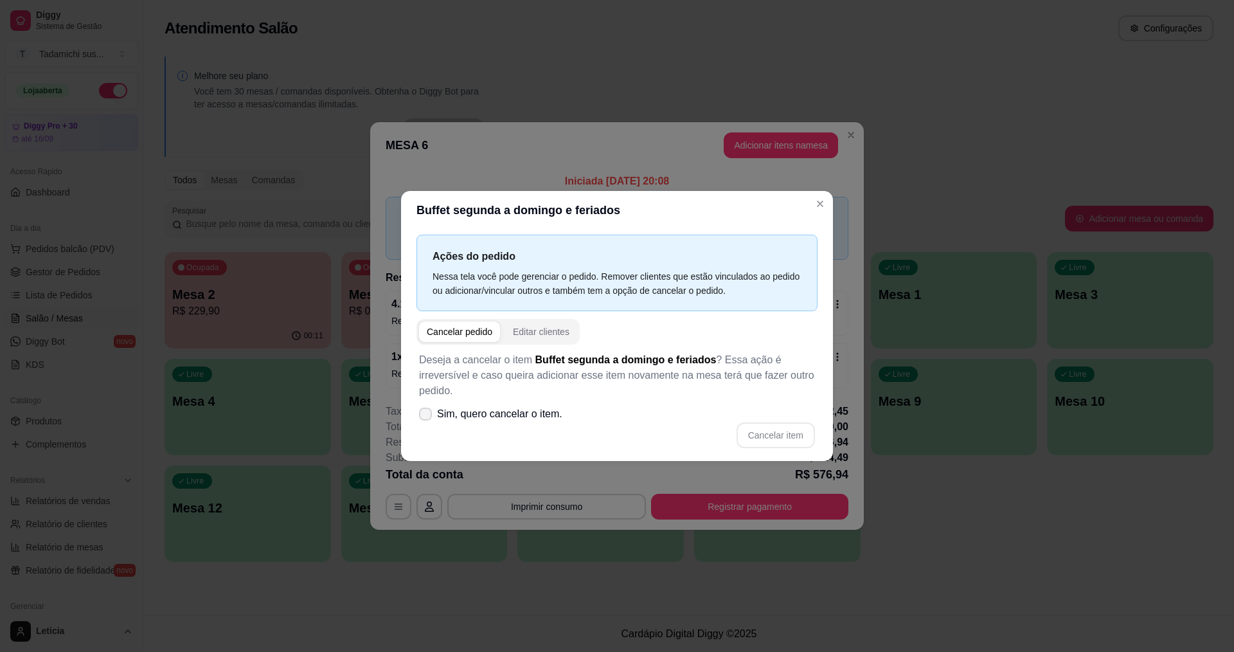
click at [425, 411] on icon at bounding box center [425, 414] width 10 height 8
click at [425, 417] on input "Sim, quero cancelar o item." at bounding box center [423, 421] width 8 height 8
checkbox input "true"
click at [750, 430] on button "Cancelar item" at bounding box center [775, 435] width 77 height 25
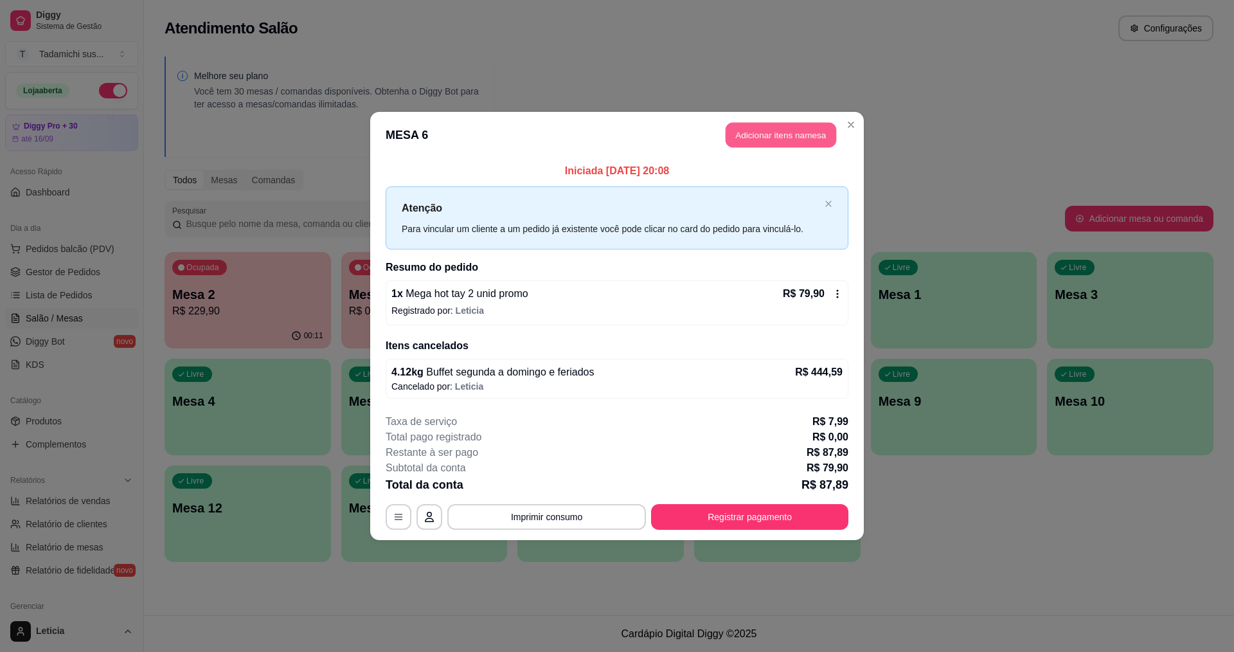
click at [785, 136] on button "Adicionar itens na mesa" at bounding box center [781, 135] width 111 height 25
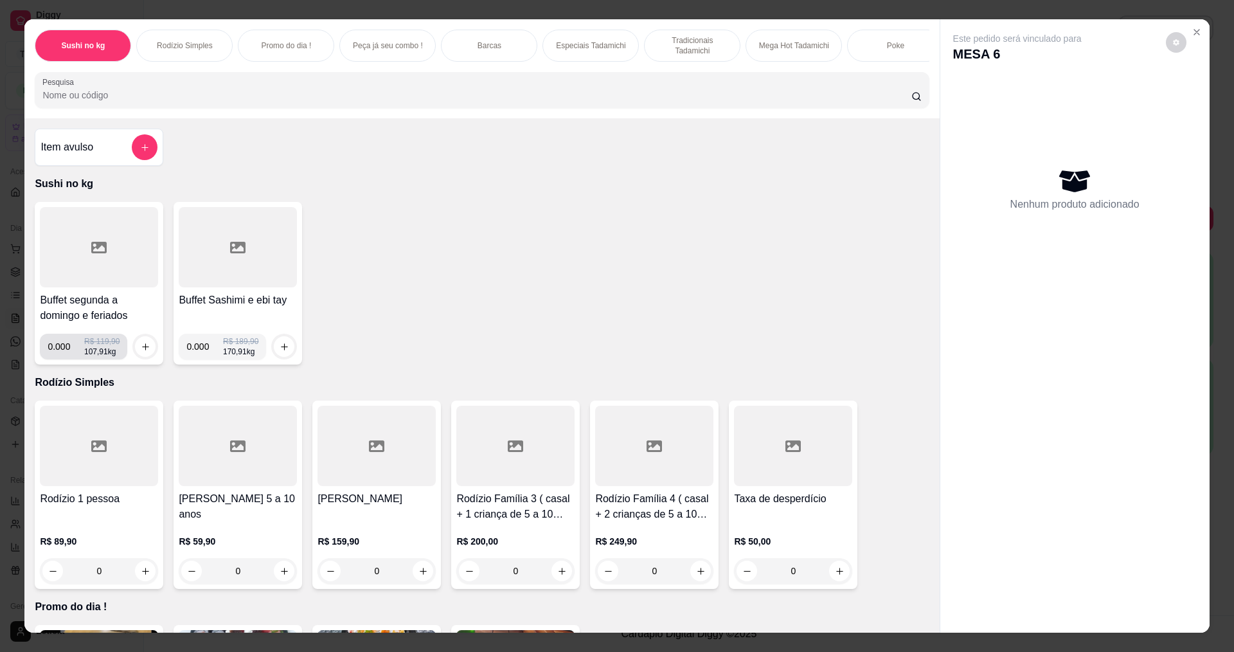
click at [61, 357] on input "0.000" at bounding box center [66, 347] width 37 height 26
click at [64, 356] on input "0.000" at bounding box center [66, 347] width 37 height 26
type input "0.120"
click at [141, 352] on icon "increase-product-quantity" at bounding box center [146, 347] width 10 height 10
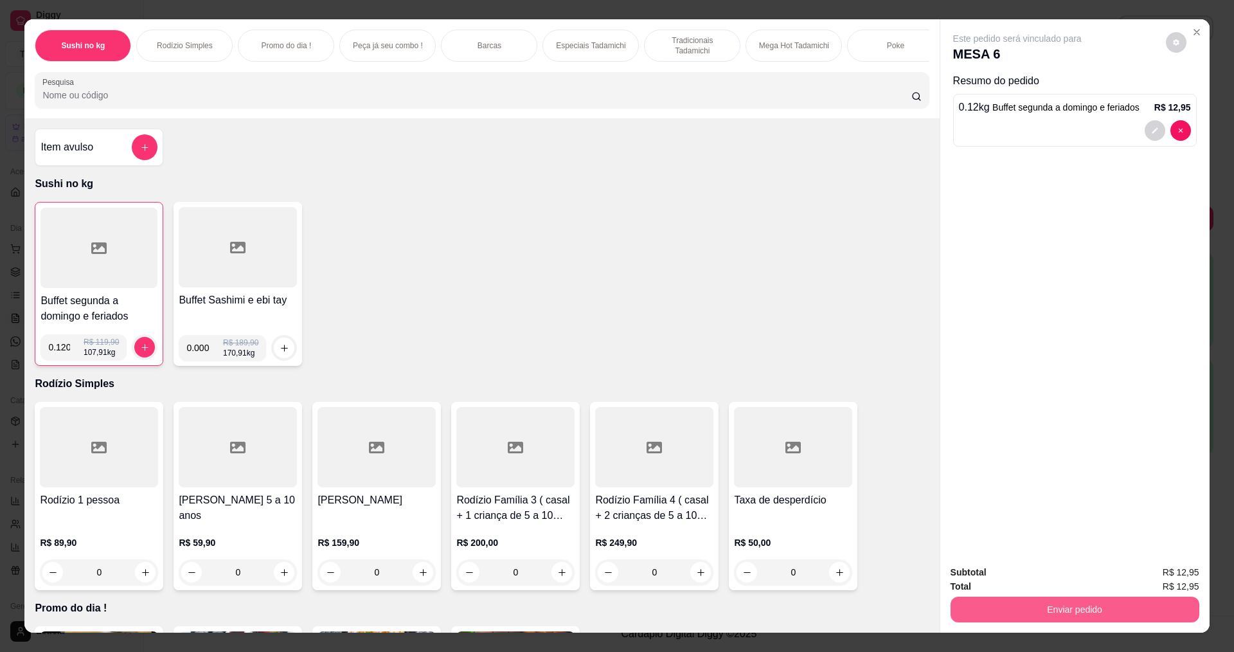
click at [1115, 613] on button "Enviar pedido" at bounding box center [1075, 610] width 249 height 26
click at [1038, 573] on button "Não registrar e enviar pedido" at bounding box center [1033, 578] width 130 height 24
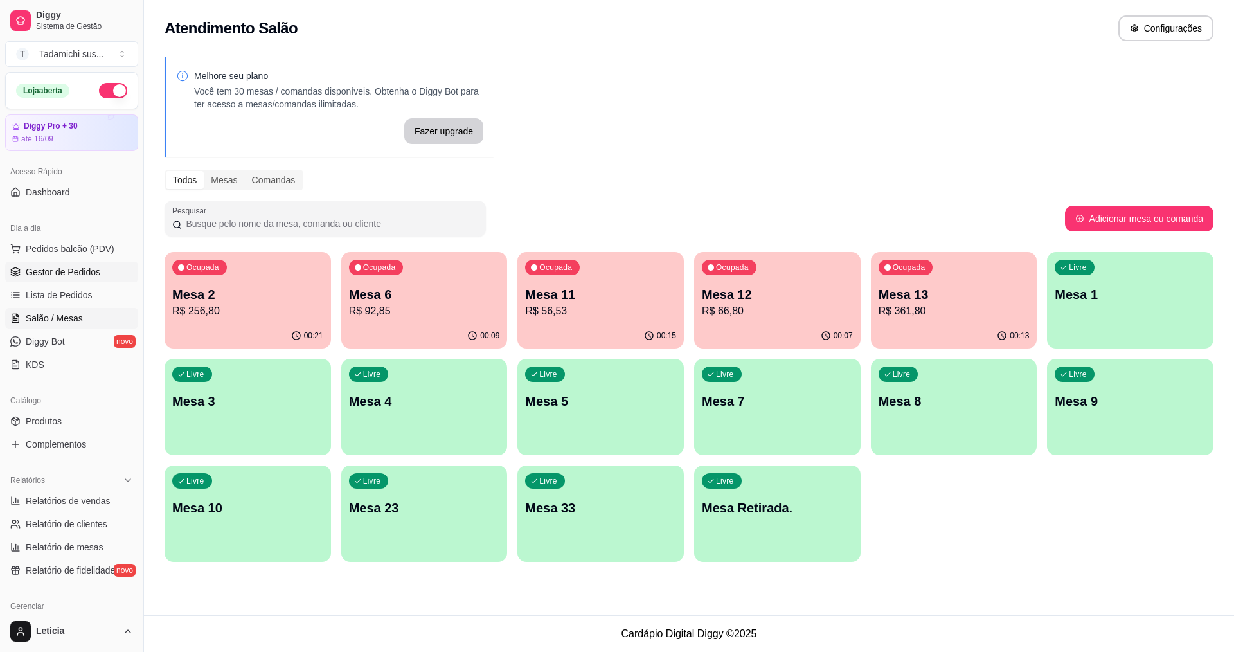
click at [78, 273] on span "Gestor de Pedidos" at bounding box center [63, 272] width 75 height 13
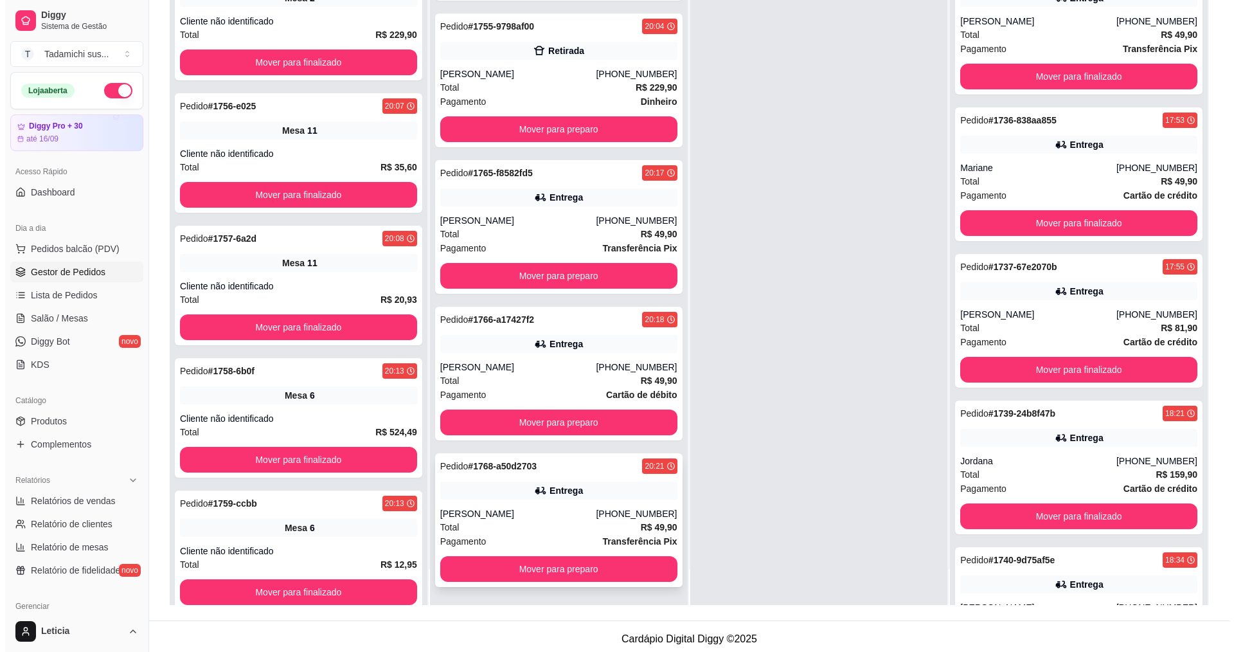
scroll to position [196, 0]
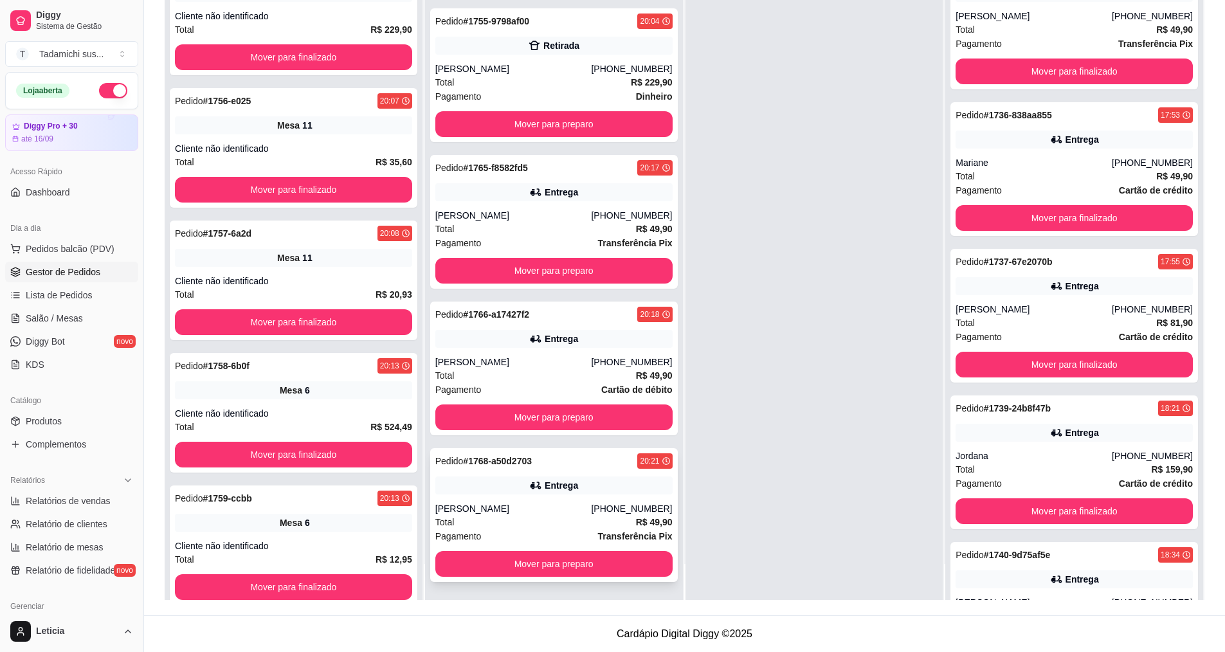
click at [526, 506] on div "[PERSON_NAME]" at bounding box center [513, 508] width 156 height 13
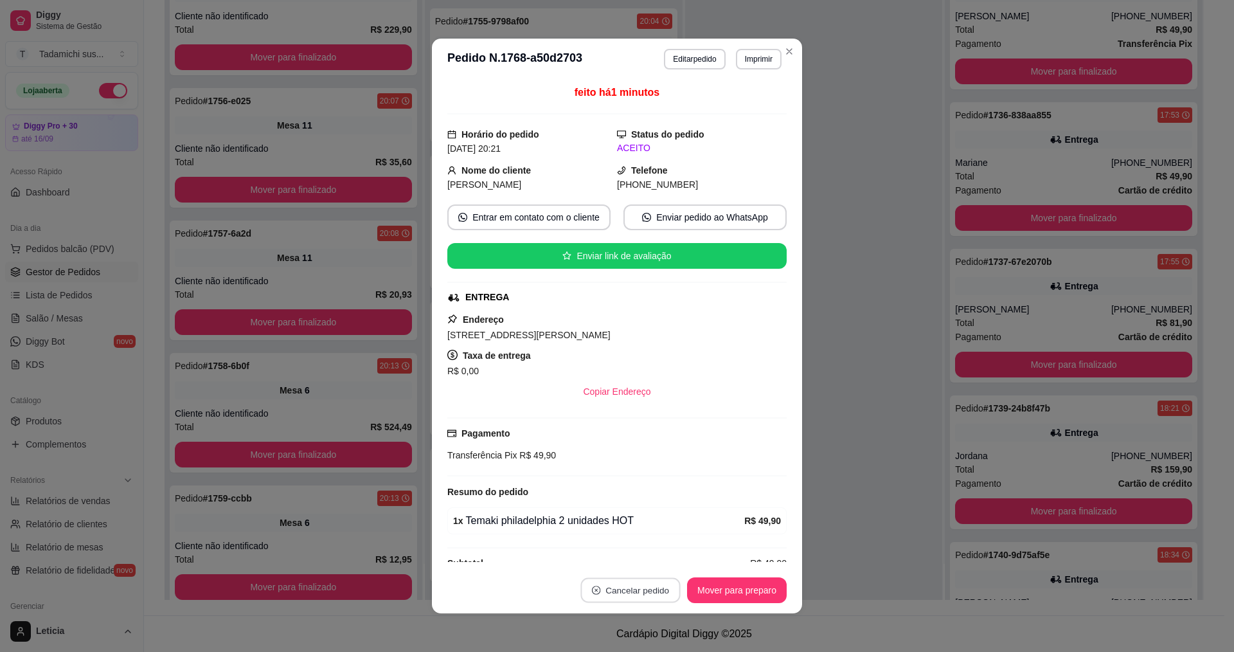
click at [626, 591] on button "Cancelar pedido" at bounding box center [631, 590] width 100 height 25
click at [639, 555] on button "Sim" at bounding box center [662, 558] width 50 height 25
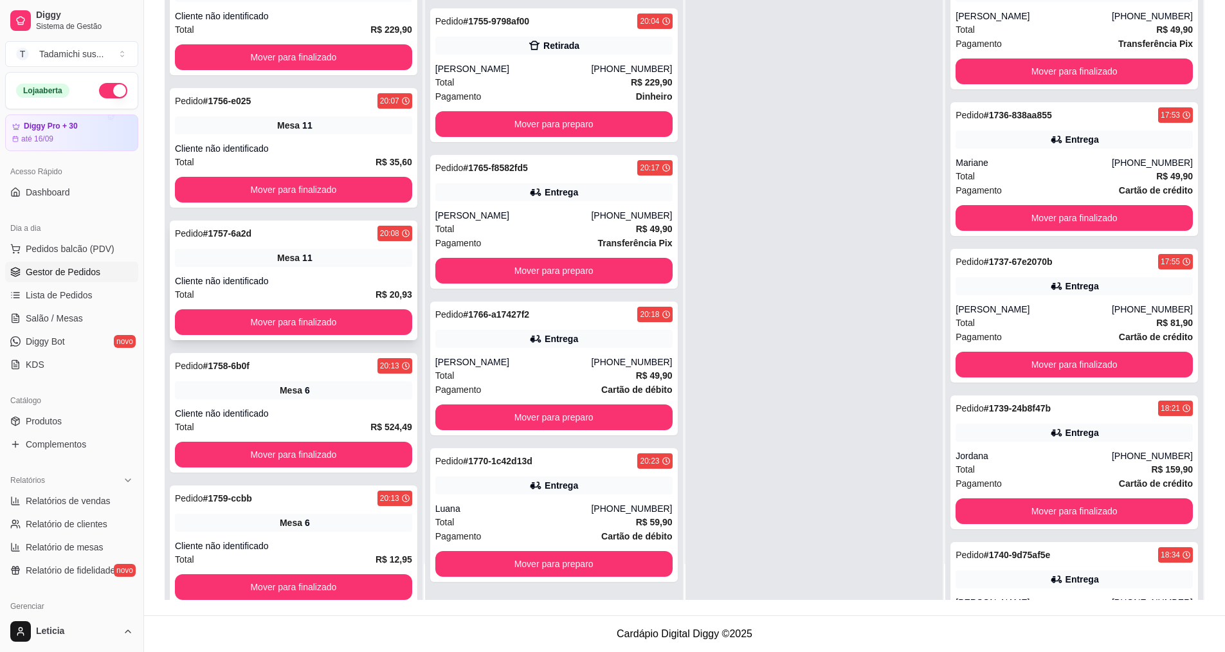
scroll to position [0, 0]
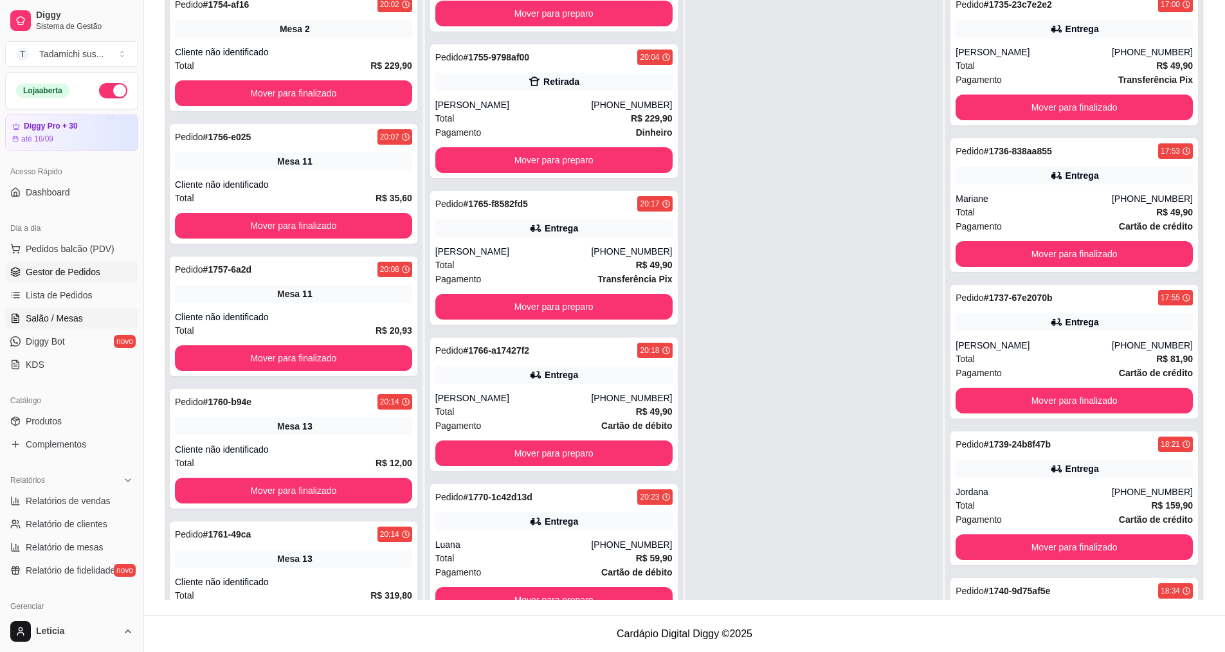
click at [56, 320] on span "Salão / Mesas" at bounding box center [54, 318] width 57 height 13
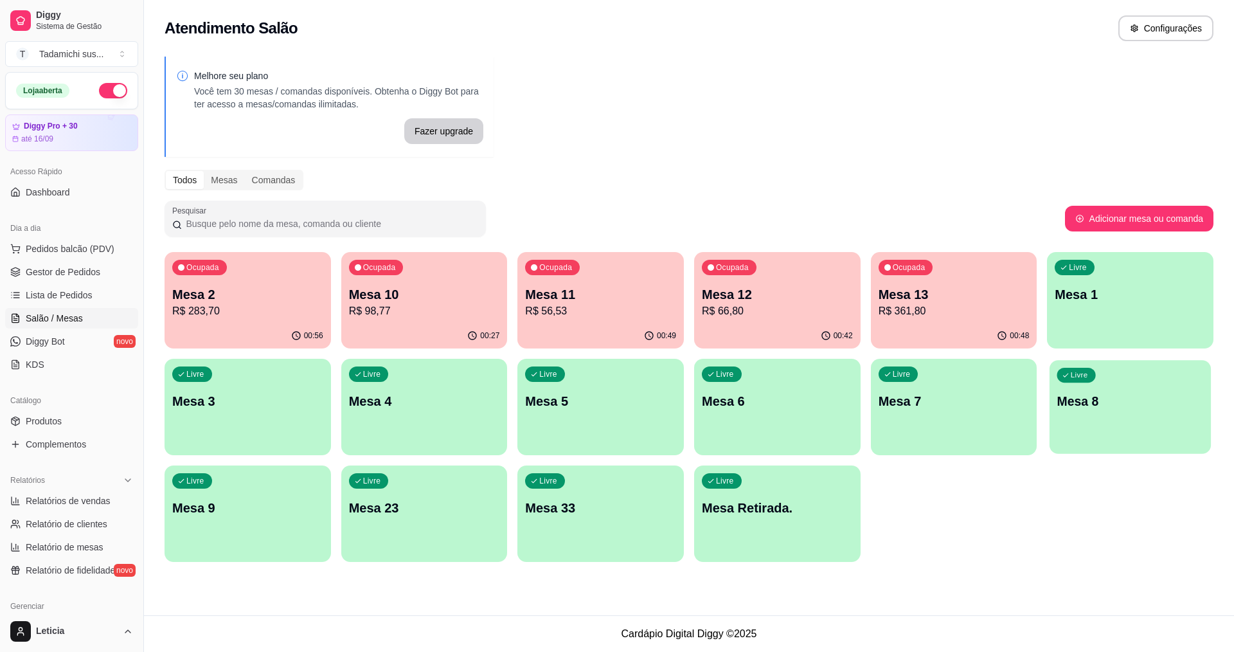
click at [1092, 395] on p "Mesa 8" at bounding box center [1131, 401] width 147 height 17
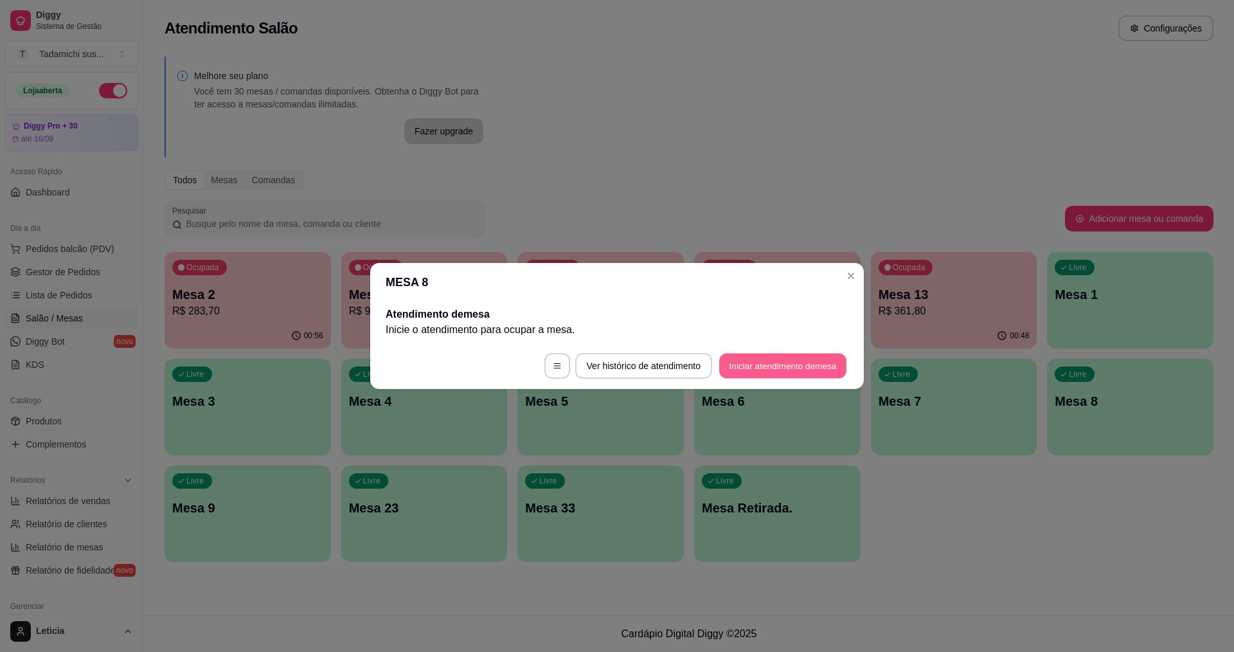
click at [736, 367] on button "Iniciar atendimento de mesa" at bounding box center [782, 366] width 127 height 25
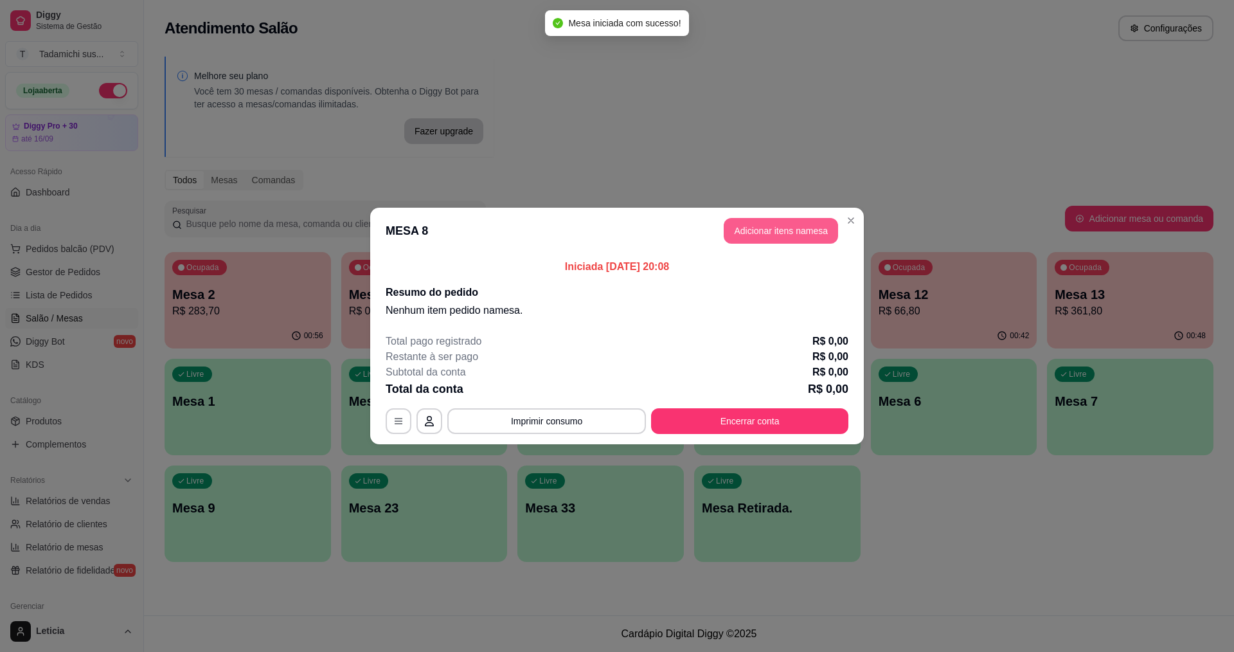
click at [784, 236] on button "Adicionar itens na mesa" at bounding box center [781, 231] width 114 height 26
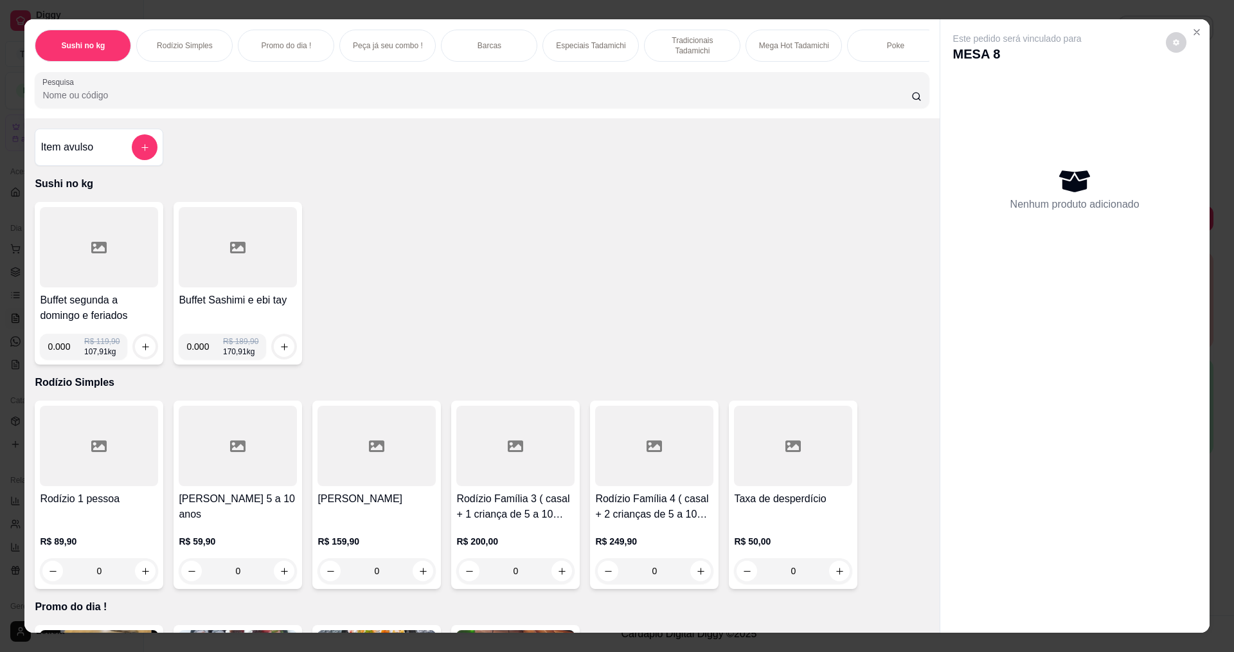
click at [65, 356] on input "0.000" at bounding box center [66, 347] width 37 height 26
type input "0.368"
click at [141, 352] on icon "increase-product-quantity" at bounding box center [146, 347] width 10 height 10
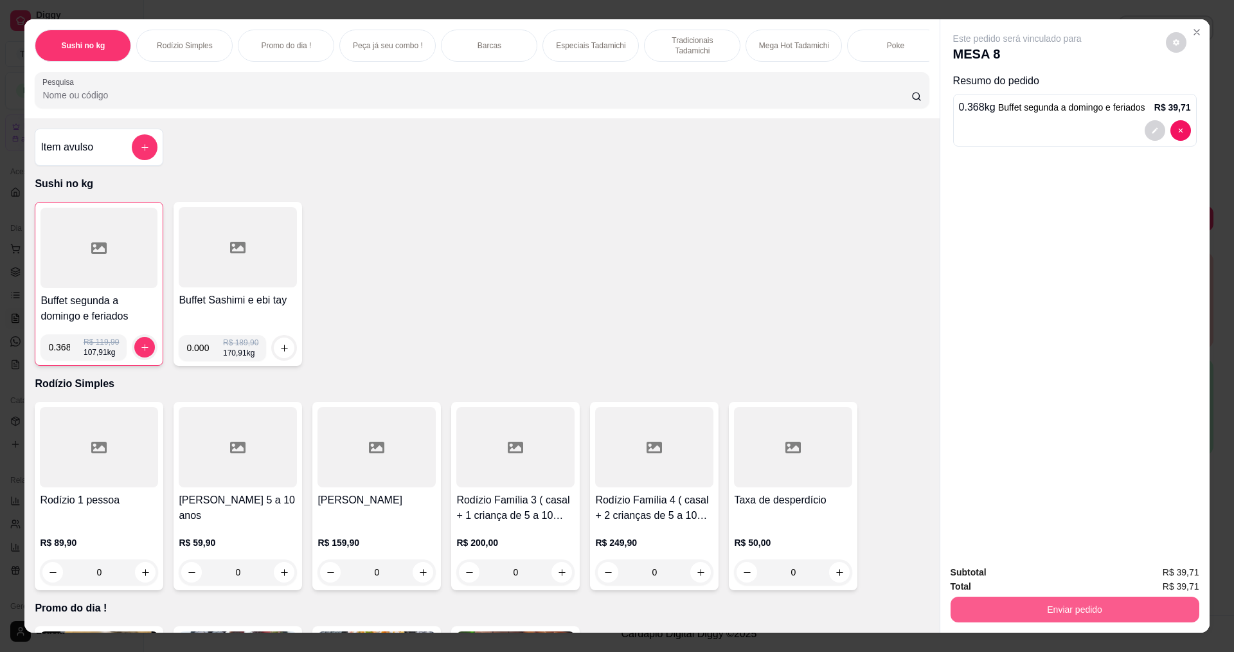
click at [997, 612] on button "Enviar pedido" at bounding box center [1075, 610] width 249 height 26
click at [1017, 577] on button "Não registrar e enviar pedido" at bounding box center [1033, 578] width 134 height 24
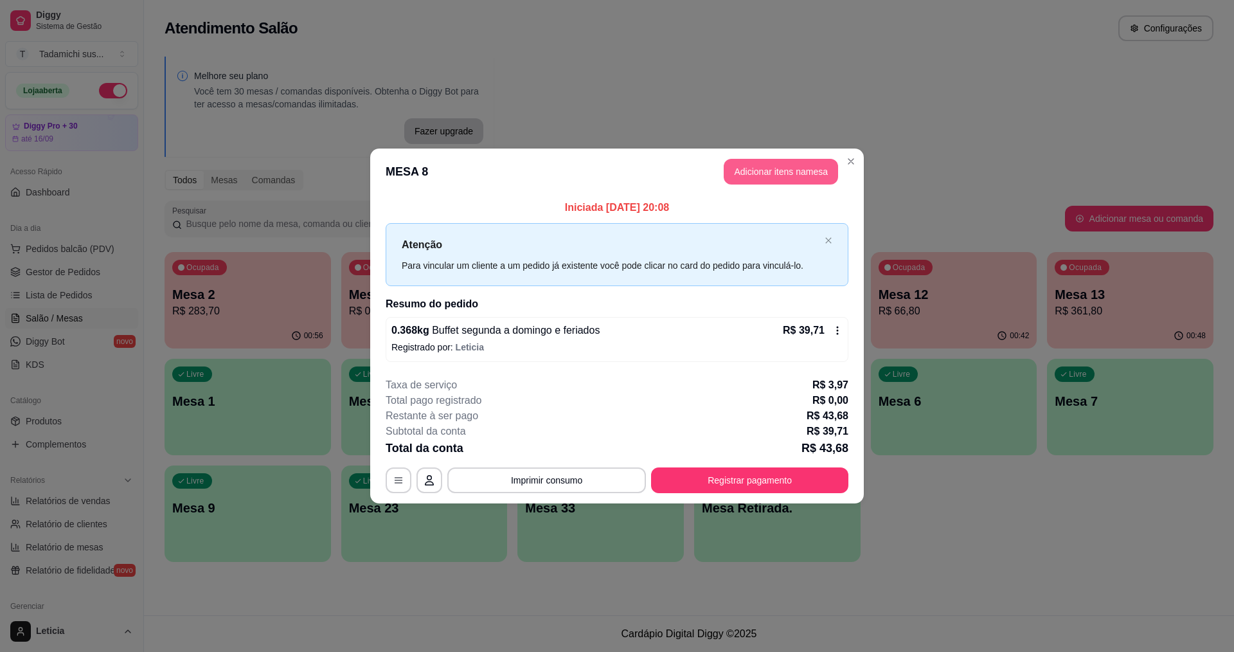
click at [811, 171] on button "Adicionar itens na mesa" at bounding box center [781, 172] width 114 height 26
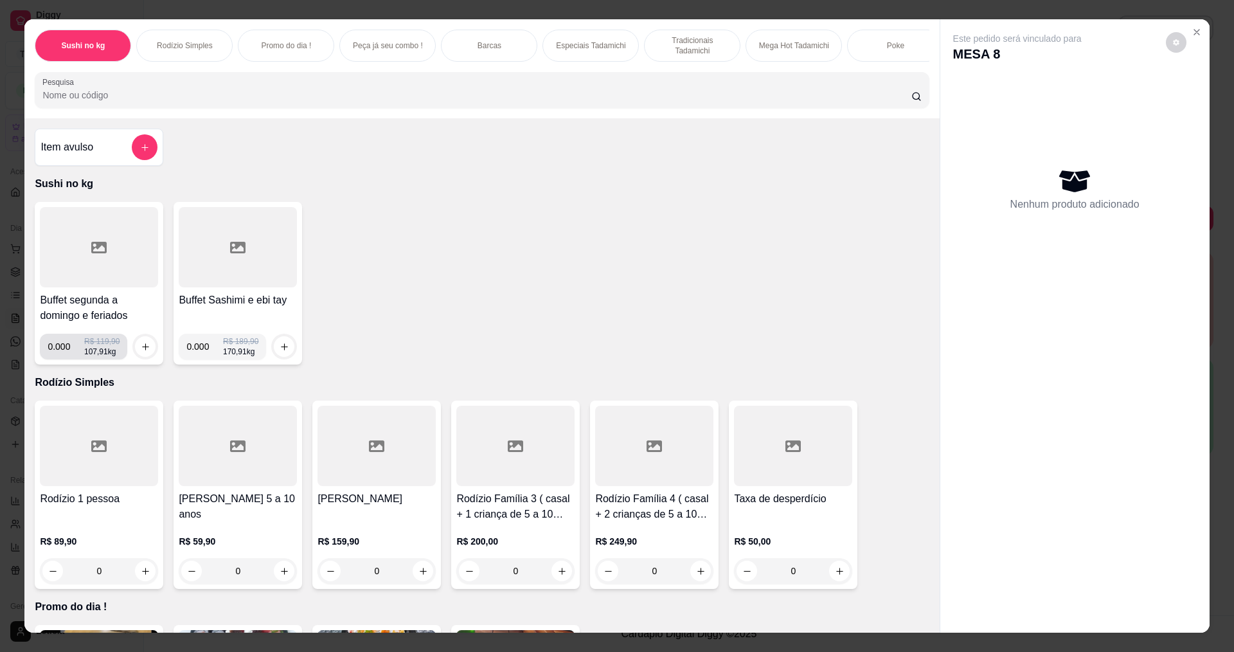
click at [66, 356] on input "0.000" at bounding box center [66, 347] width 37 height 26
type input "0.280"
click at [138, 350] on button "increase-product-quantity" at bounding box center [145, 346] width 21 height 21
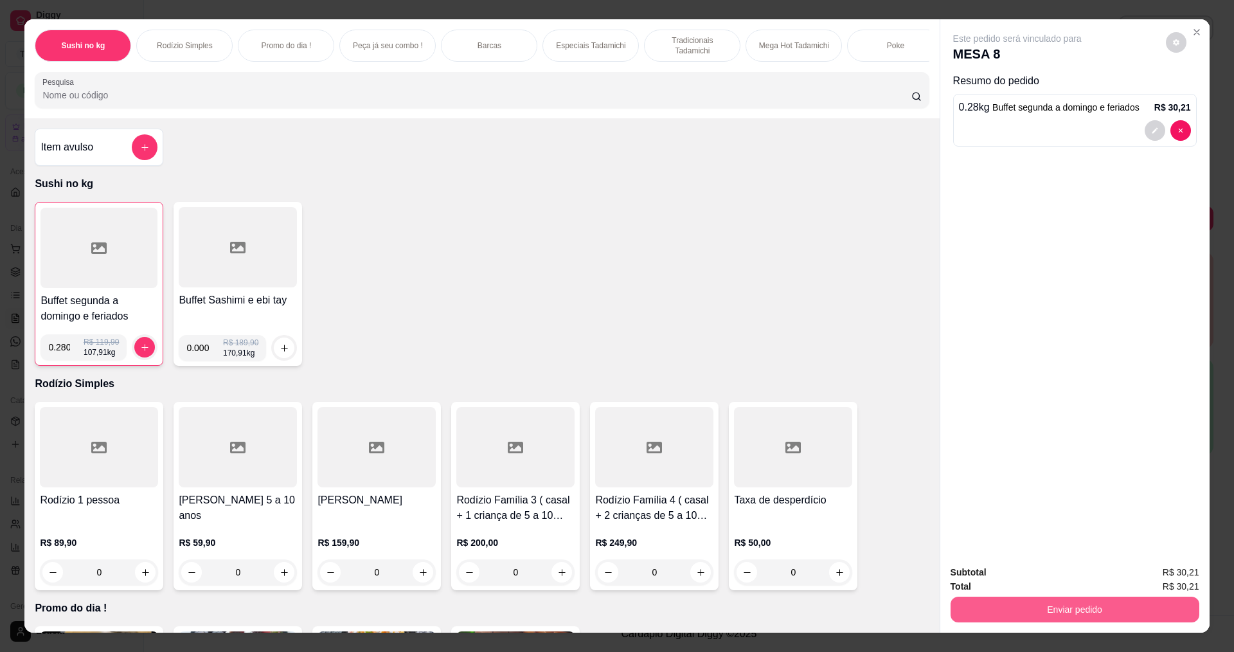
click at [1013, 608] on button "Enviar pedido" at bounding box center [1075, 610] width 249 height 26
click at [1017, 574] on button "Não registrar e enviar pedido" at bounding box center [1033, 578] width 134 height 24
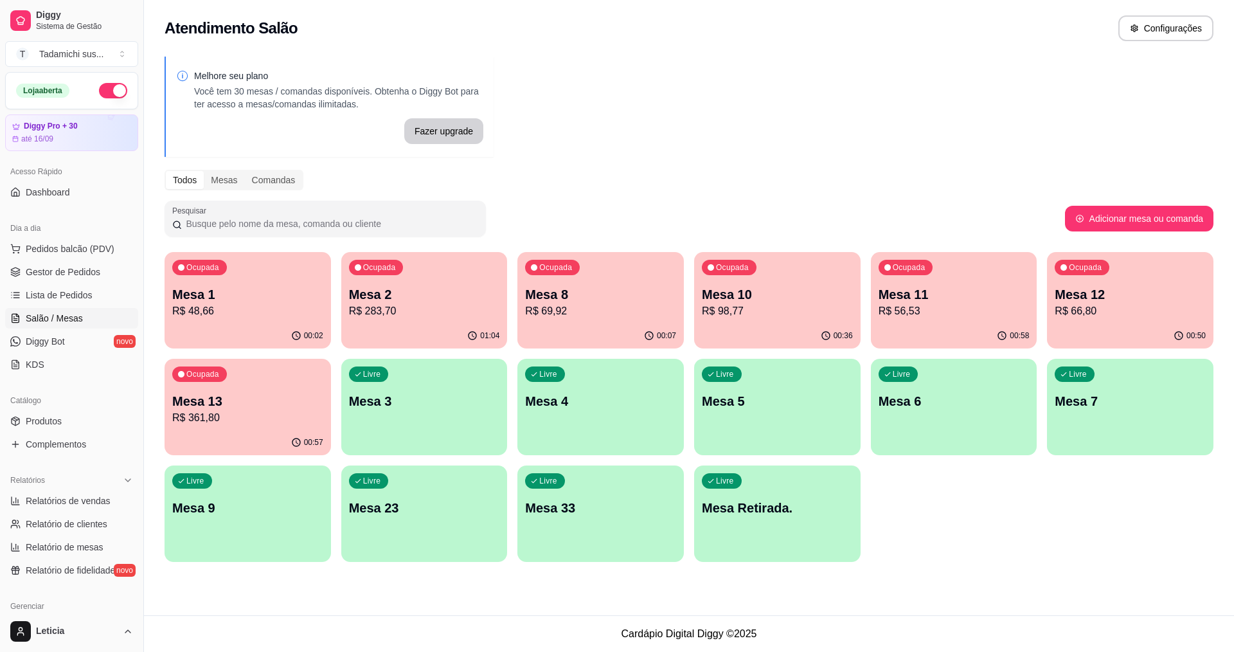
click at [379, 295] on p "Mesa 2" at bounding box center [424, 294] width 151 height 18
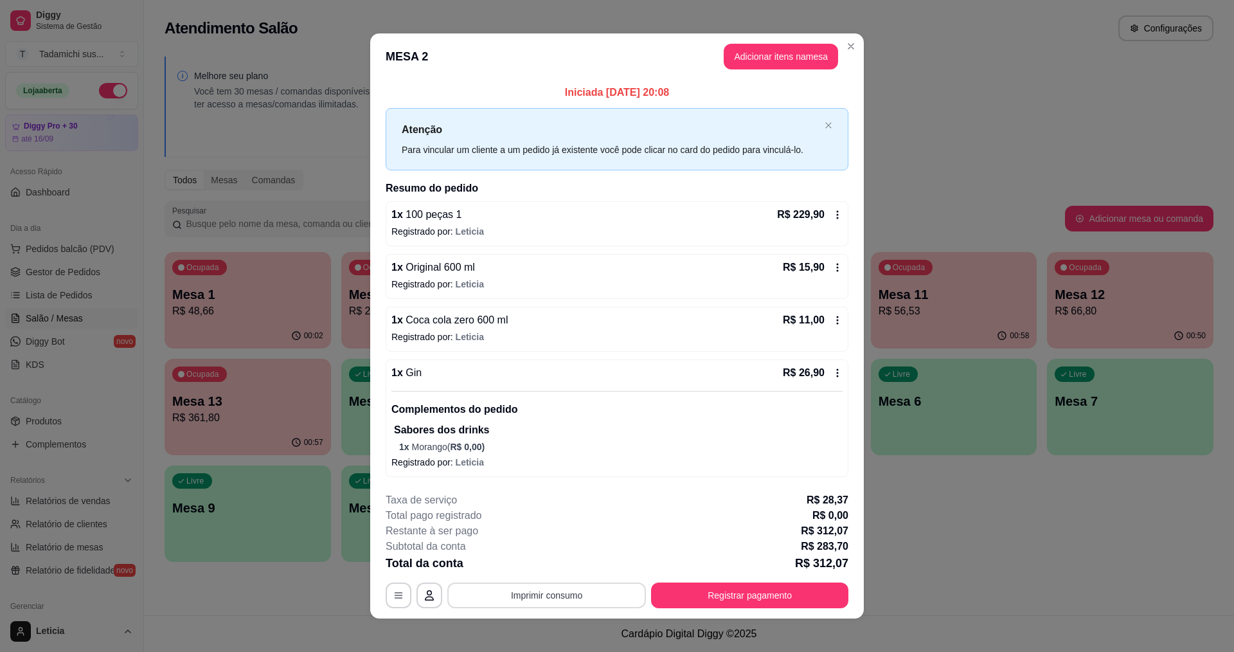
click at [550, 595] on button "Imprimir consumo" at bounding box center [546, 596] width 199 height 26
click at [549, 539] on button "IMPRESSORA" at bounding box center [545, 540] width 99 height 21
